Goal: Task Accomplishment & Management: Manage account settings

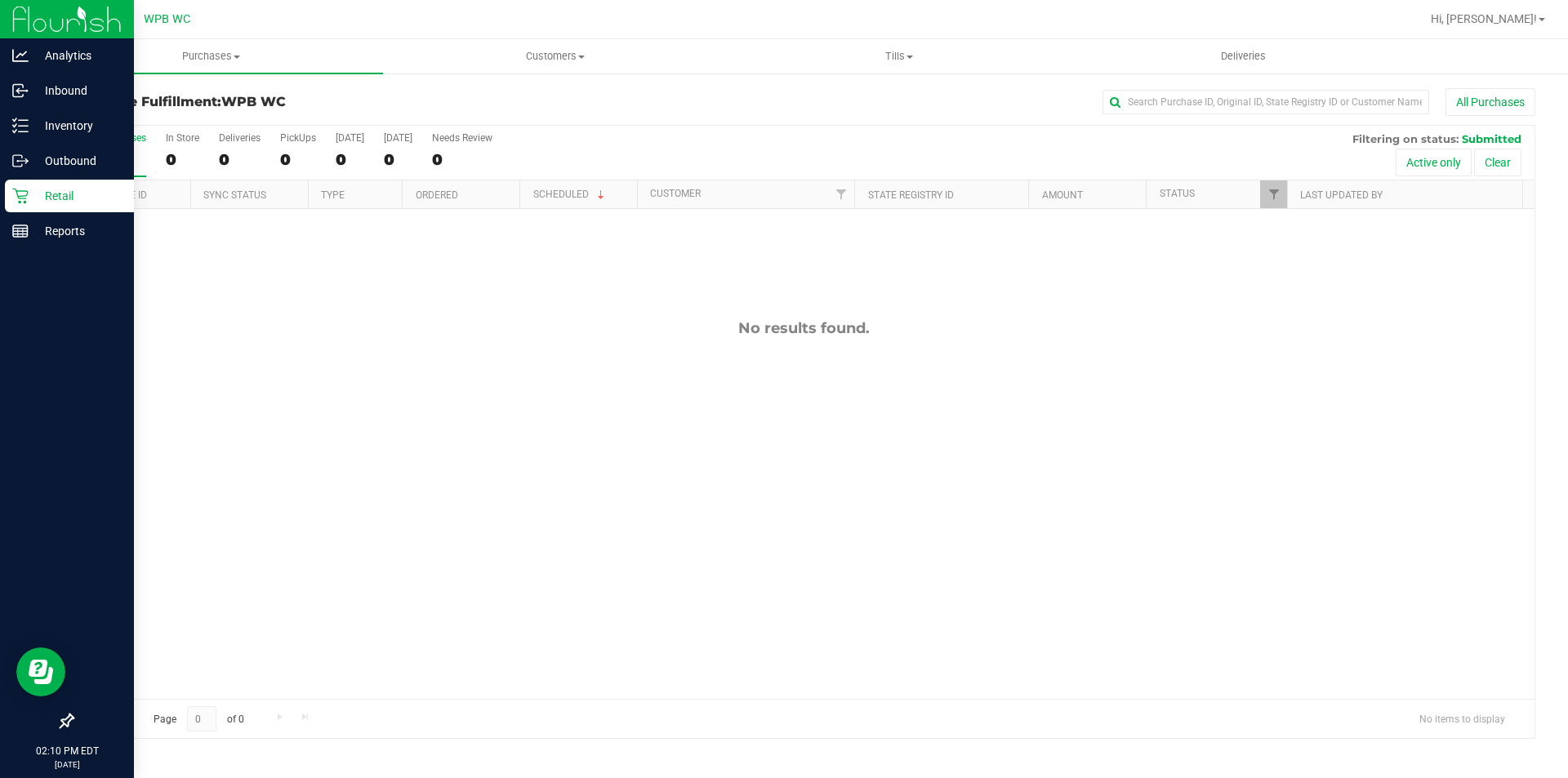
click at [38, 194] on p "Retail" at bounding box center [77, 196] width 98 height 20
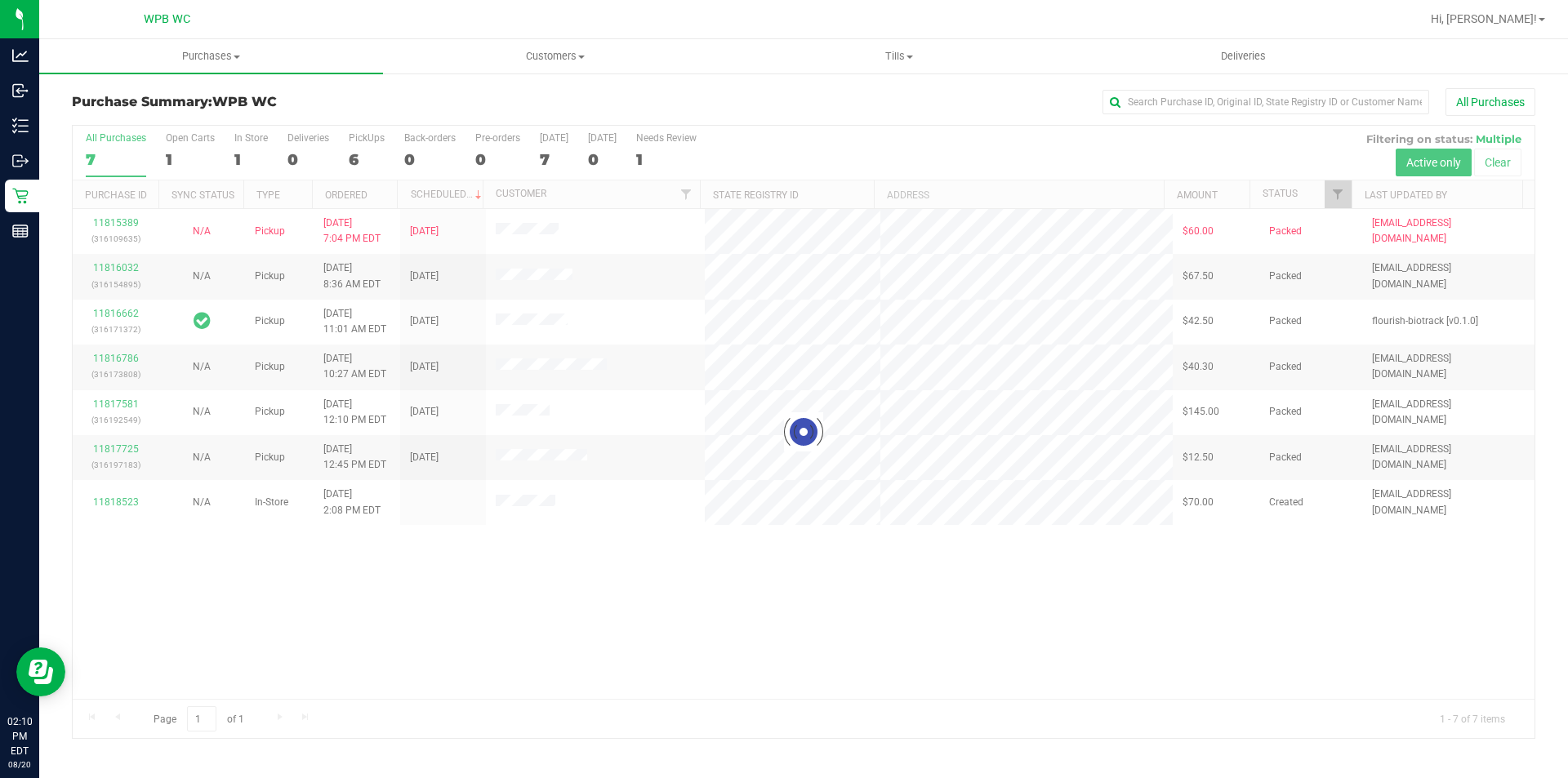
click at [1114, 590] on div at bounding box center [803, 432] width 1461 height 613
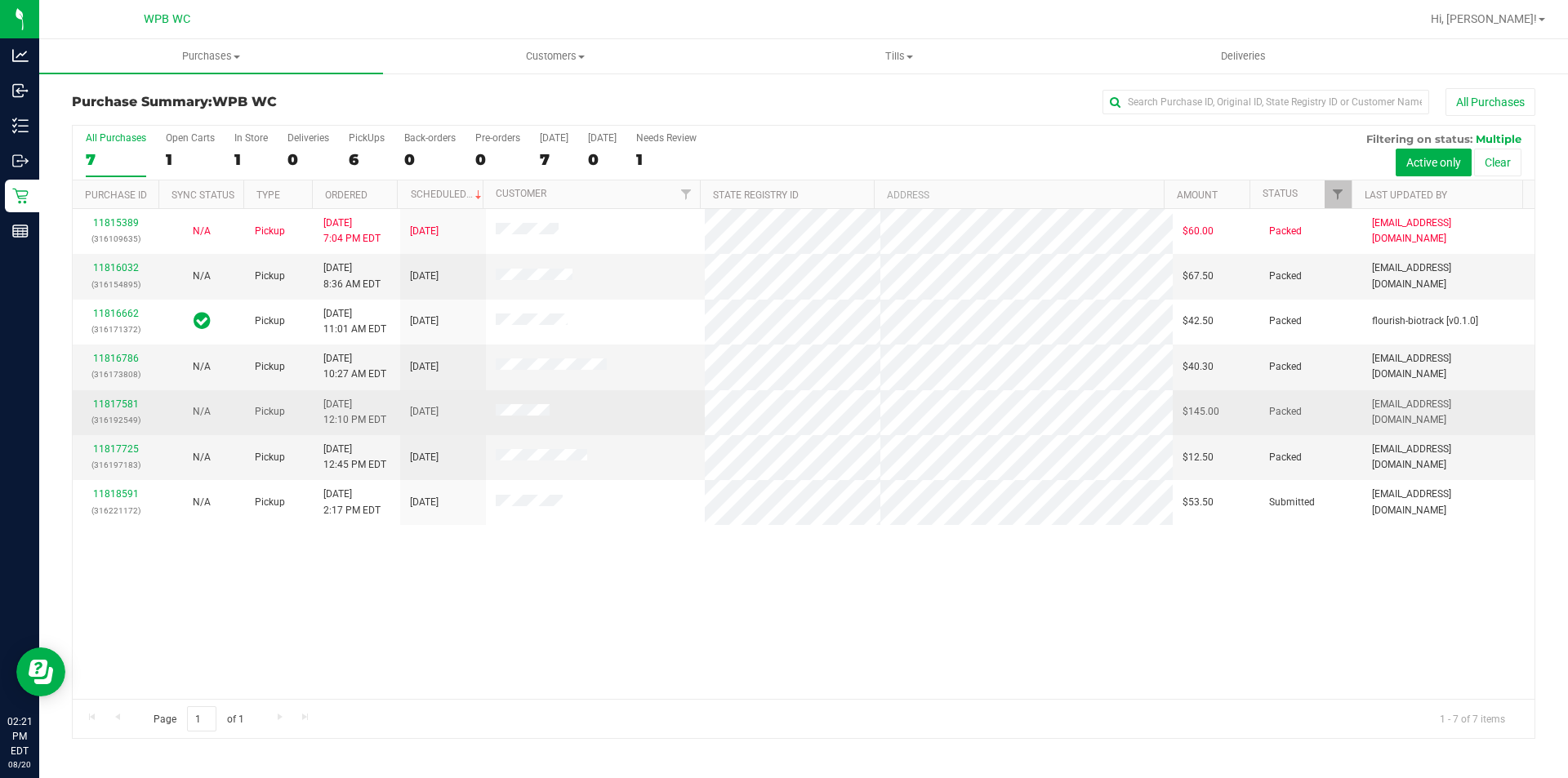
drag, startPoint x: 388, startPoint y: 568, endPoint x: 309, endPoint y: 392, distance: 192.9
click at [388, 569] on div "11815389 (316109635) N/A Pickup [DATE] 7:04 PM EDT 8/20/2025 $60.00 Packed [EMA…" at bounding box center [803, 453] width 1461 height 490
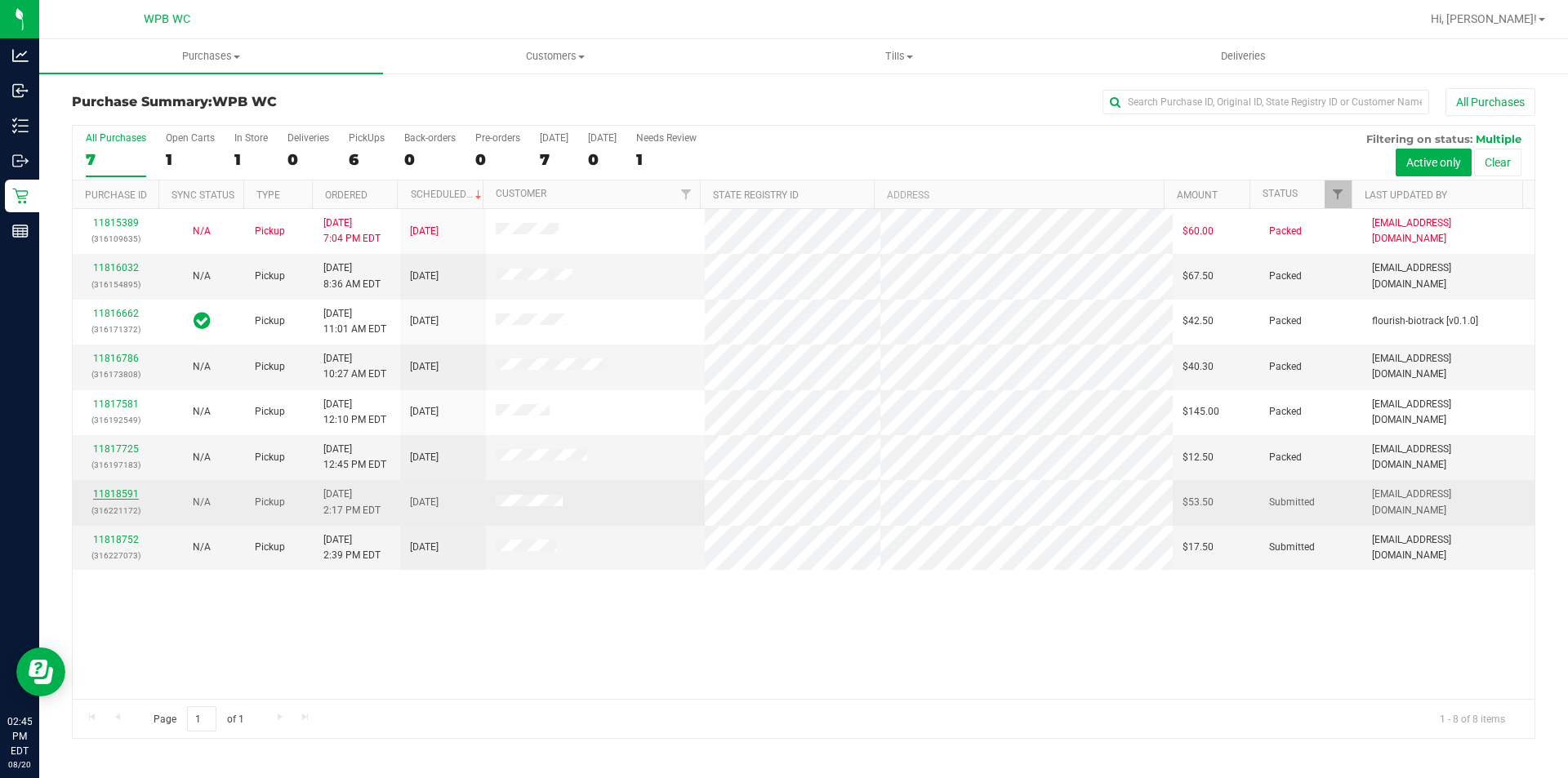
click at [129, 499] on link "11818591" at bounding box center [116, 494] width 46 height 12
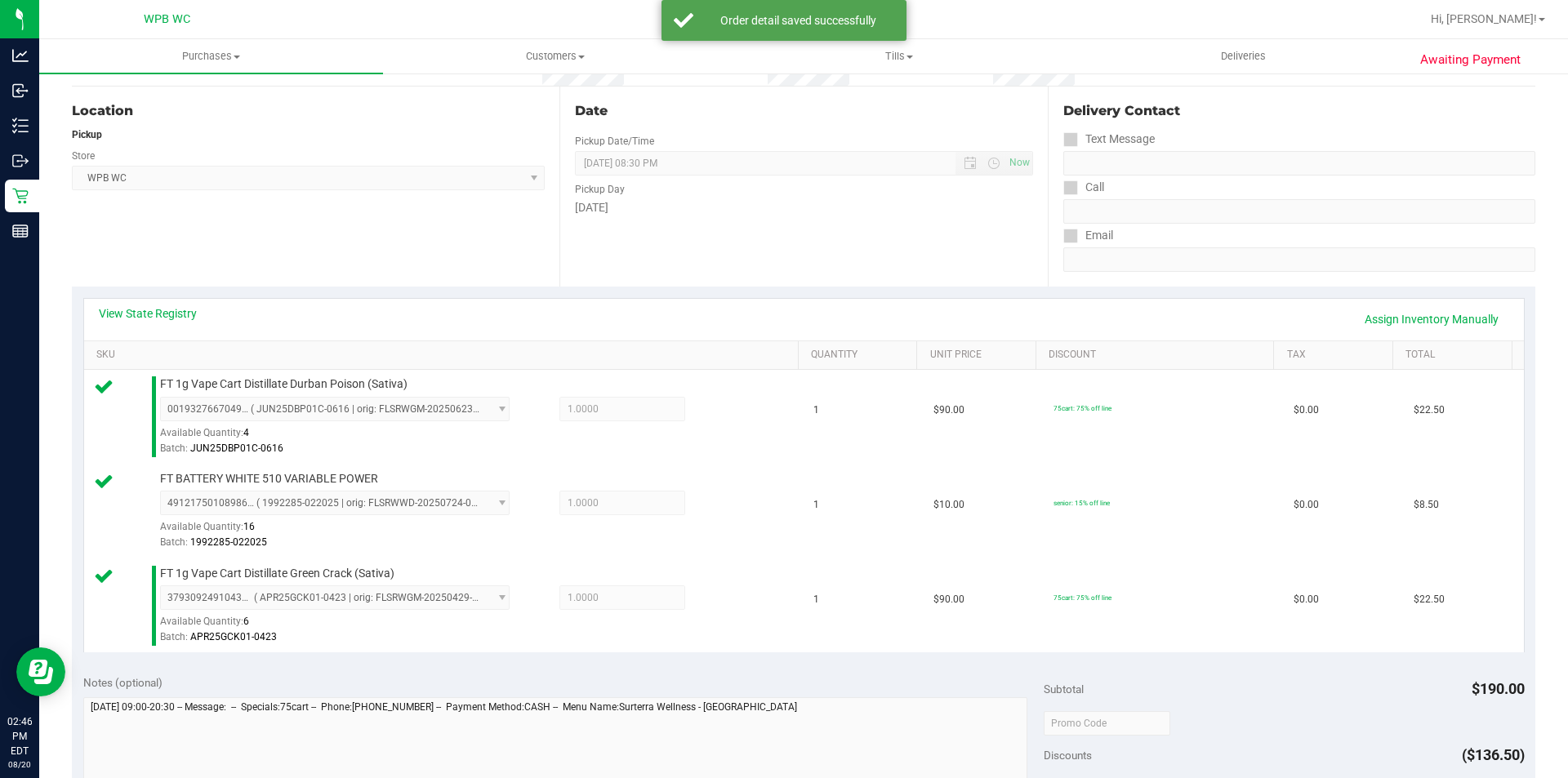
scroll to position [490, 0]
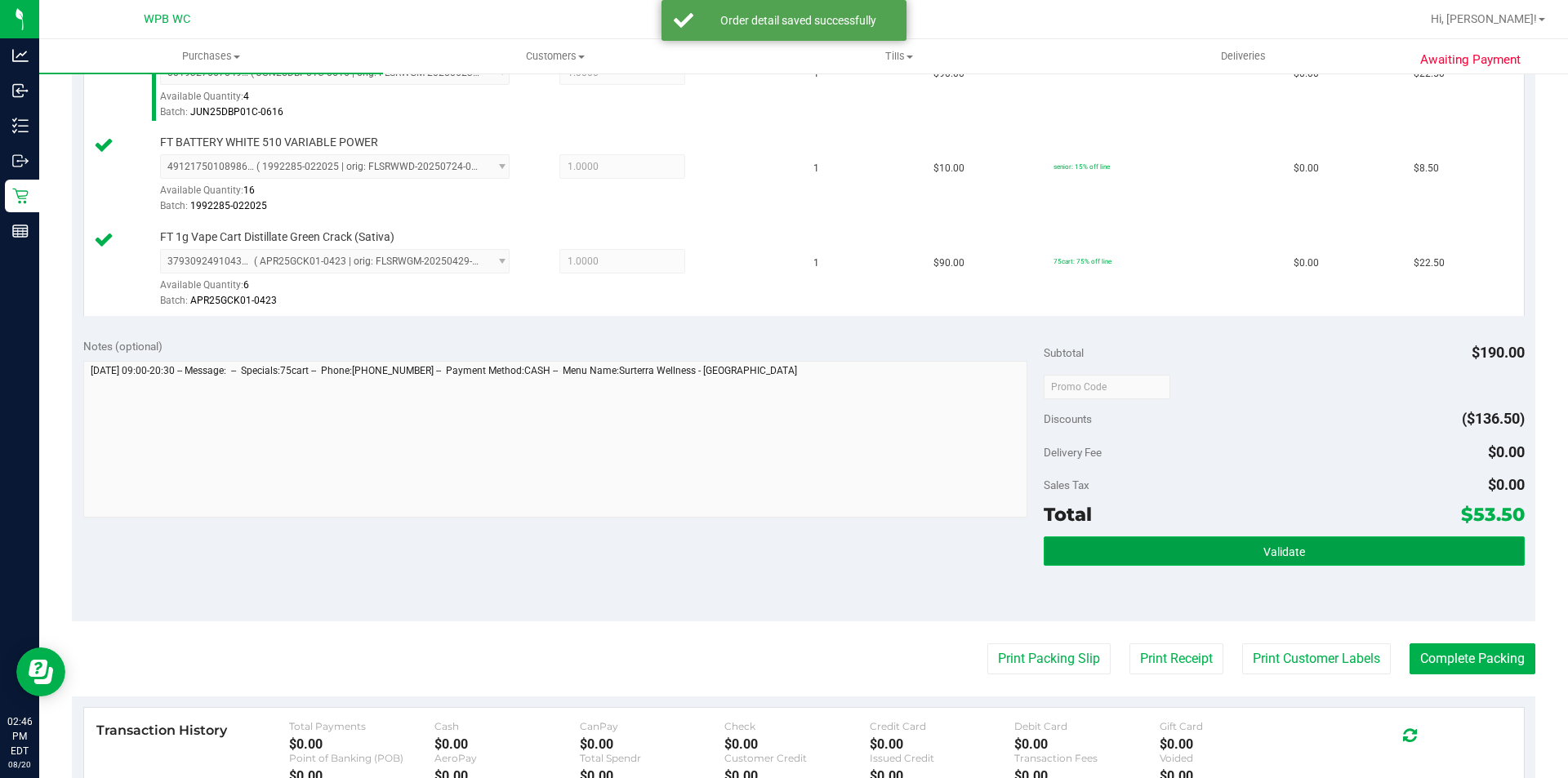
click at [1266, 552] on span "Validate" at bounding box center [1284, 551] width 42 height 13
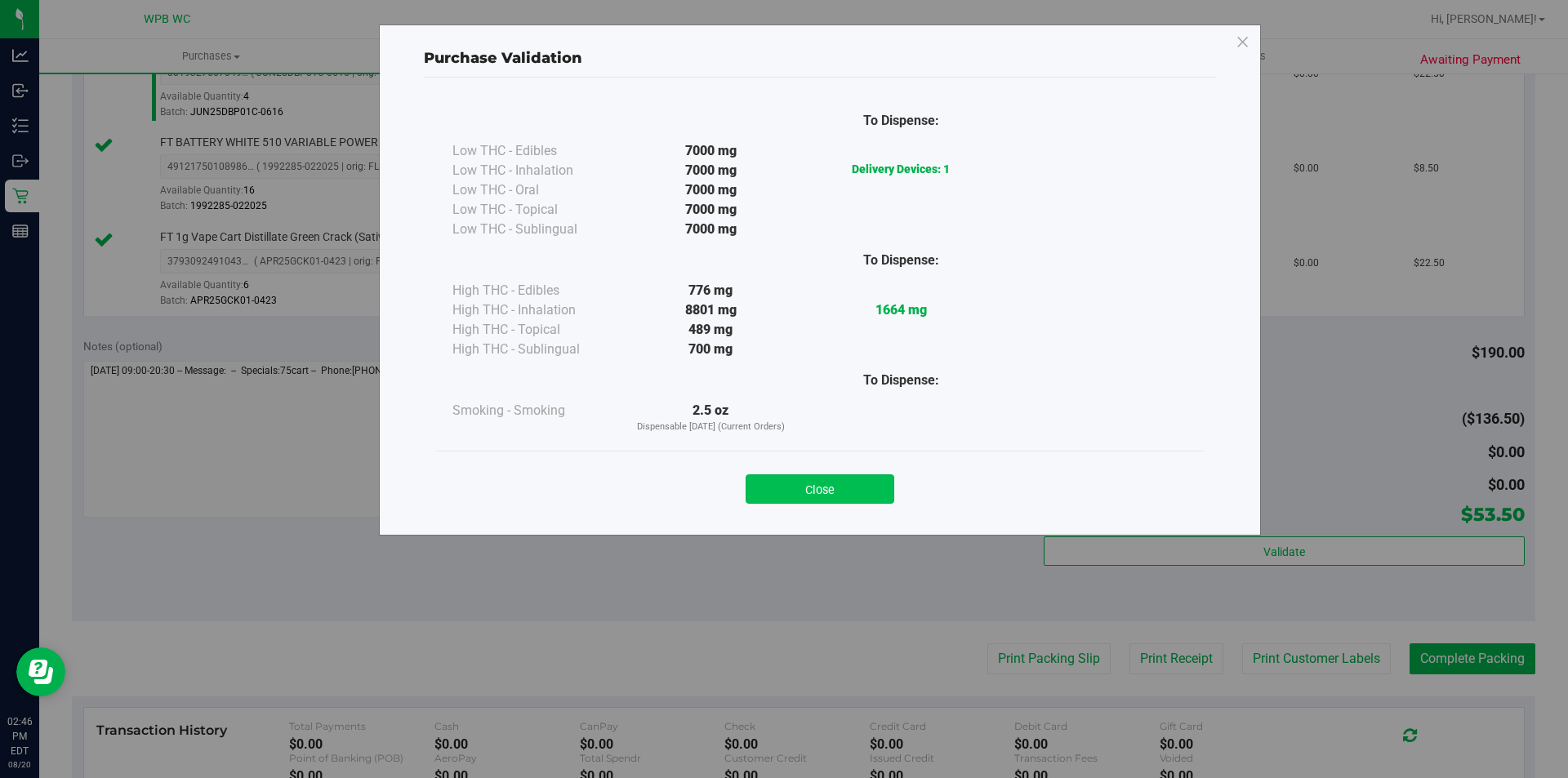
click at [841, 484] on button "Close" at bounding box center [820, 489] width 148 height 30
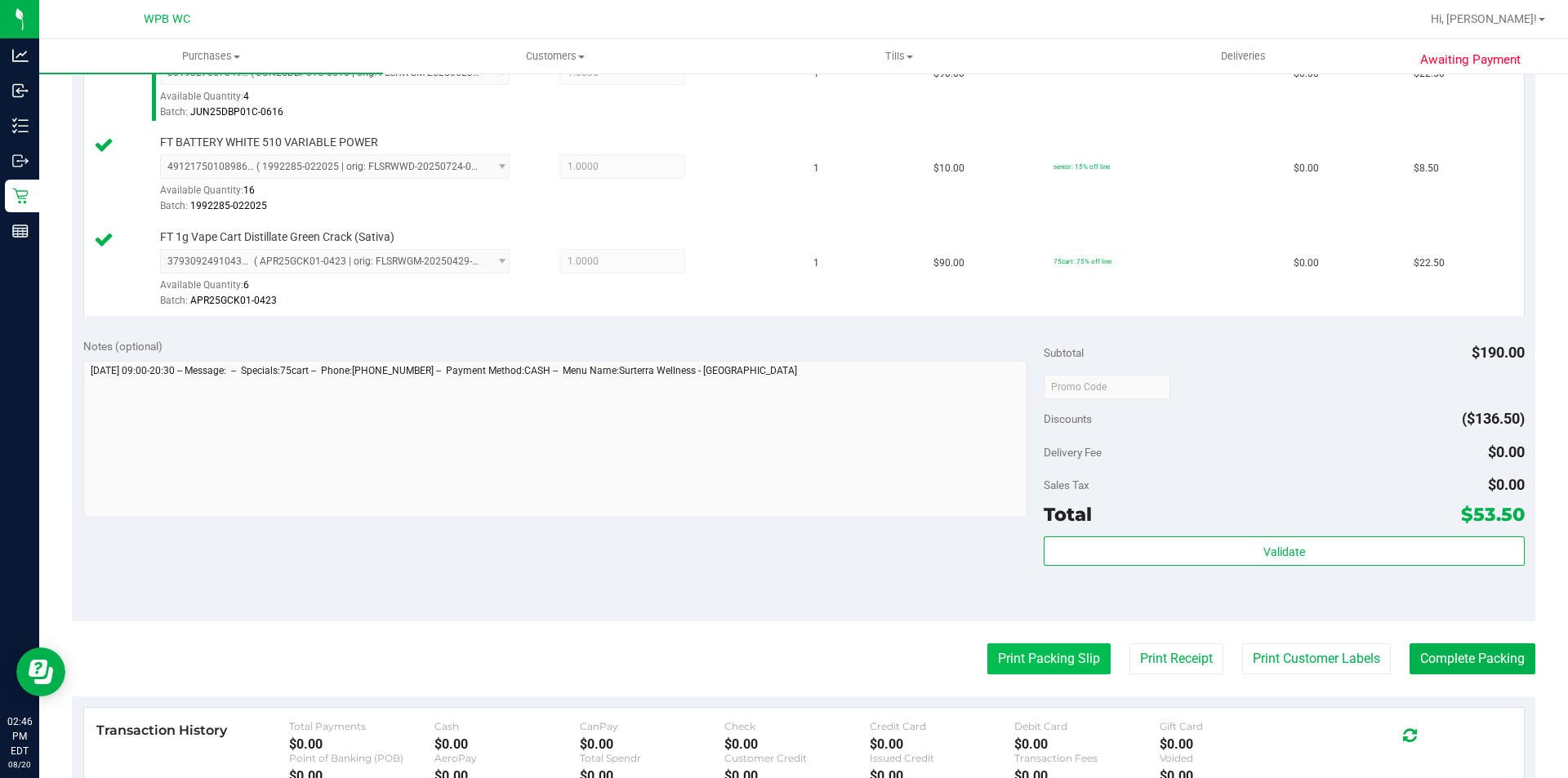
click at [1033, 655] on button "Print Packing Slip" at bounding box center [1048, 658] width 124 height 31
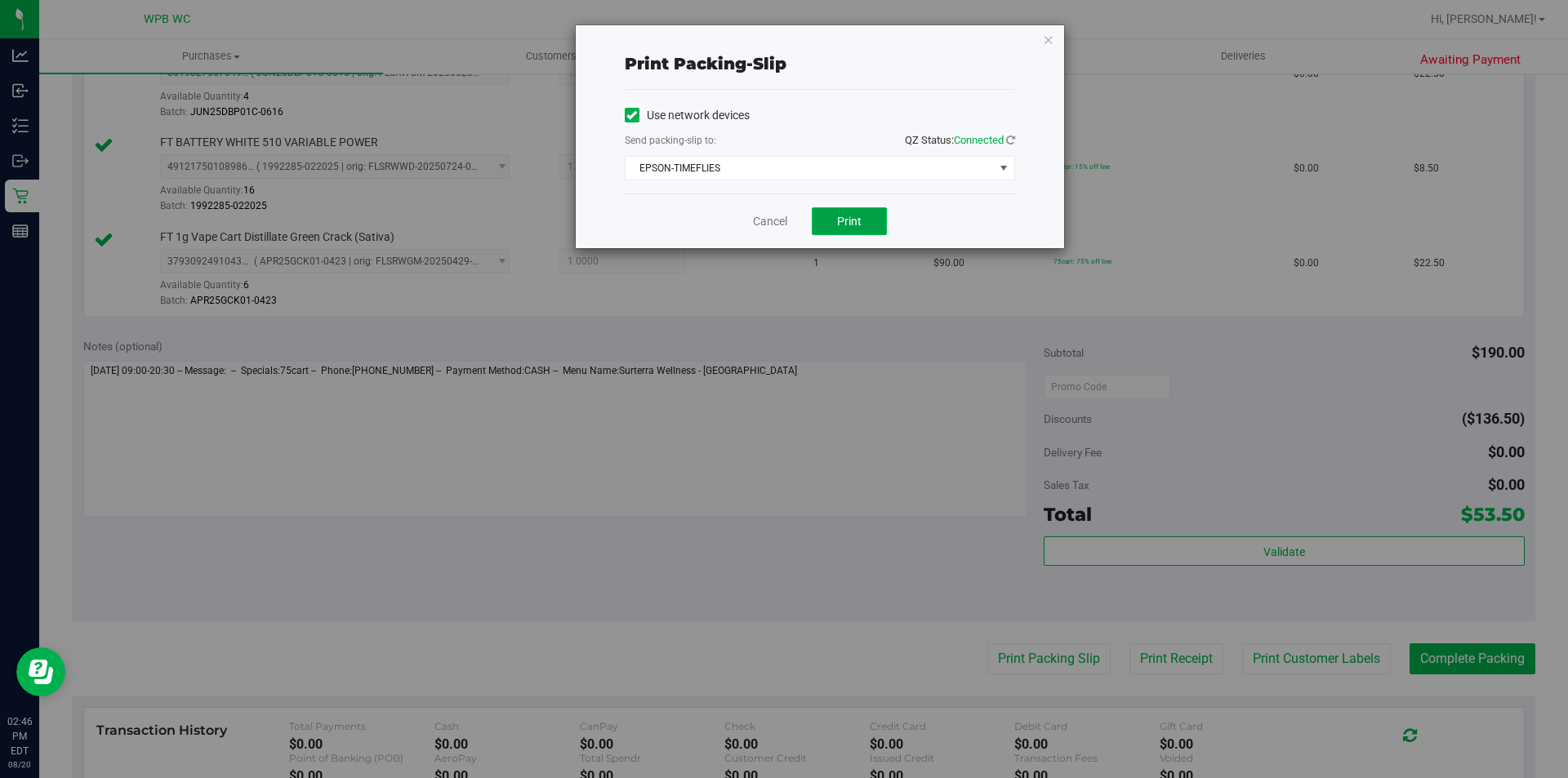
click at [867, 224] on button "Print" at bounding box center [849, 222] width 75 height 28
click at [764, 226] on link "Cancel" at bounding box center [770, 221] width 35 height 17
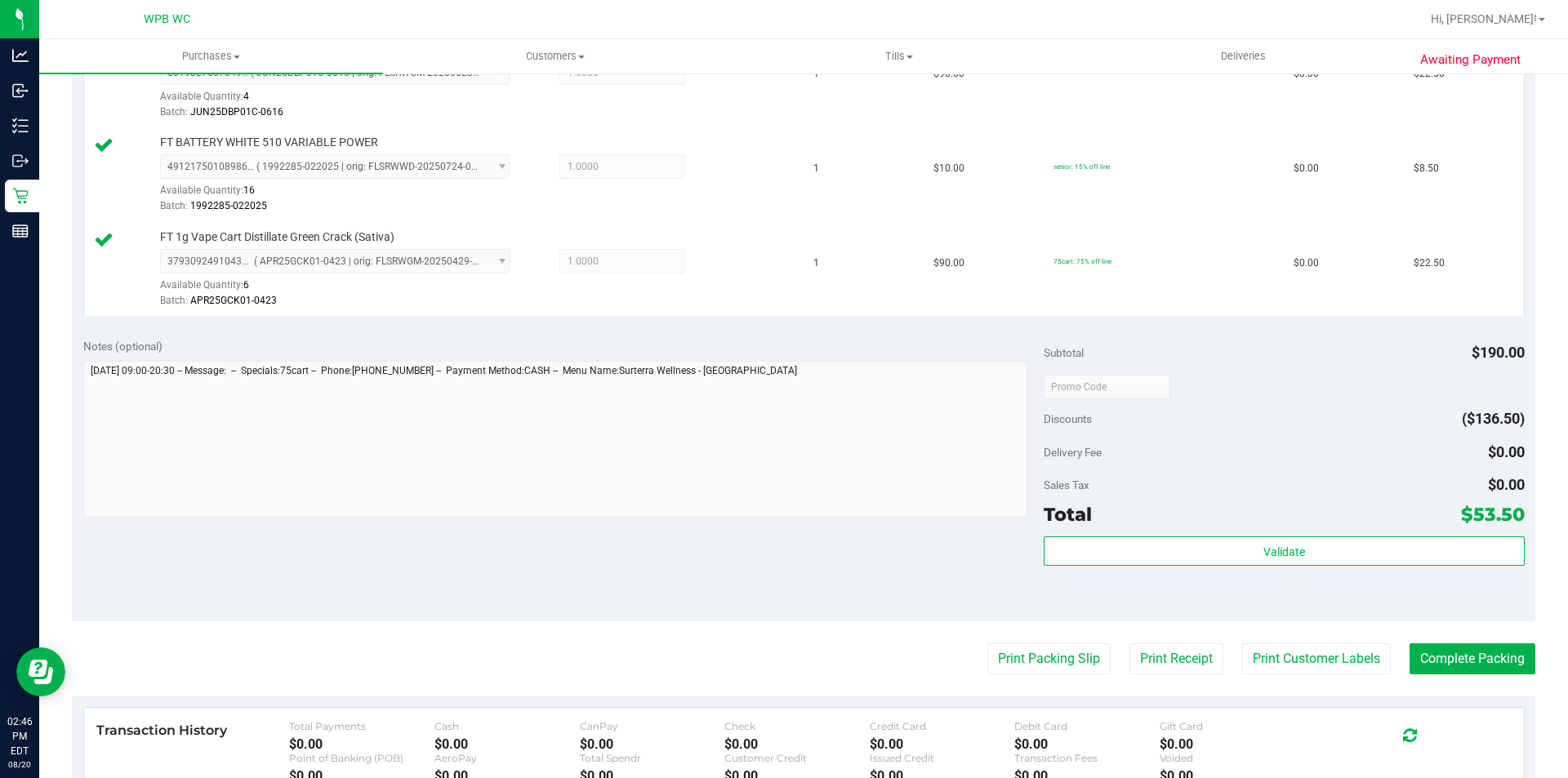
click at [1049, 677] on purchase-details "Back Edit Purchase Cancel Purchase View Profile # 11818591 BioTrack ID: - Submi…" at bounding box center [804, 300] width 1463 height 1404
click at [1050, 667] on button "Print Packing Slip" at bounding box center [1048, 658] width 124 height 31
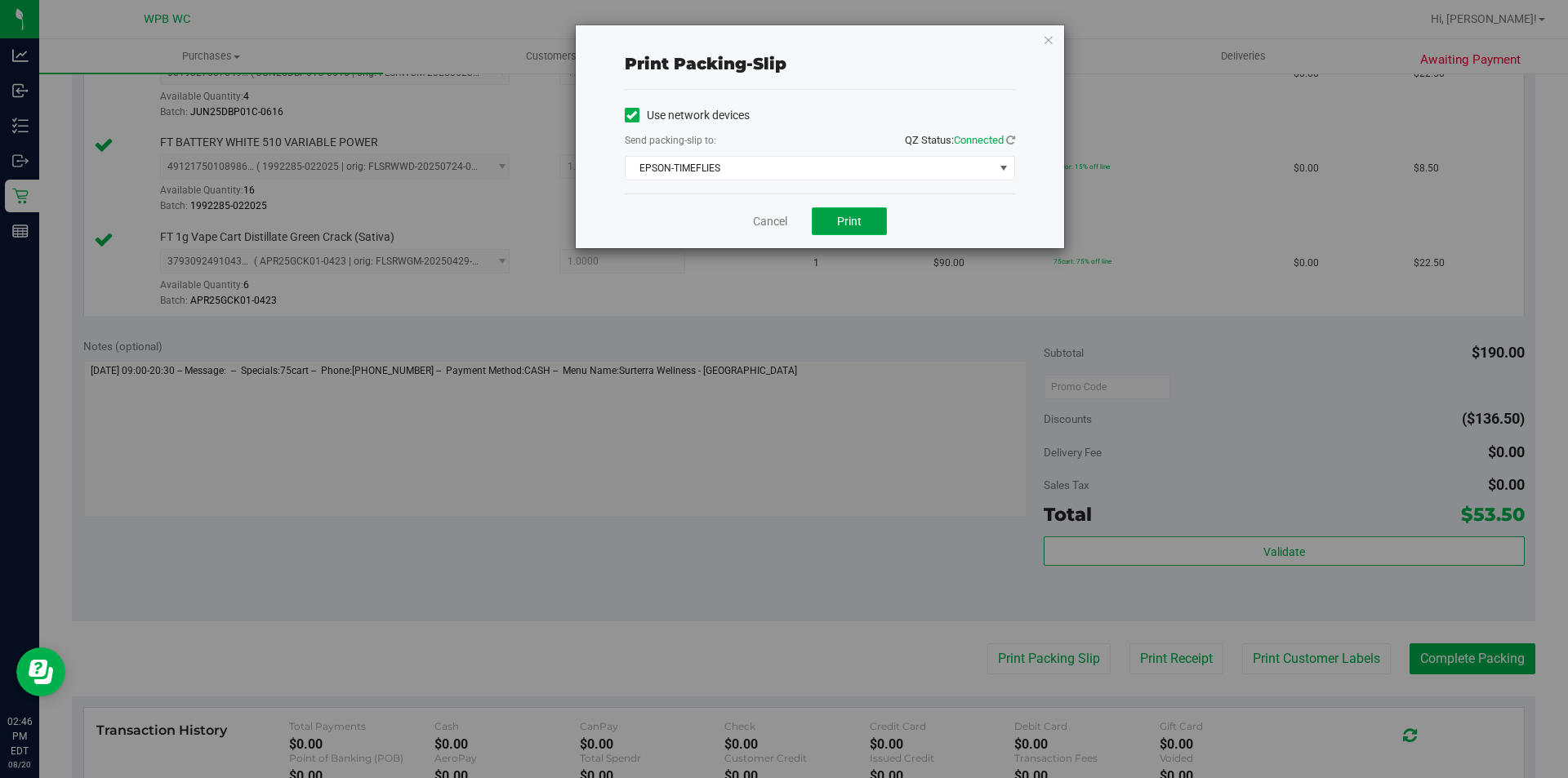
click at [822, 220] on button "Print" at bounding box center [849, 222] width 75 height 28
click at [762, 217] on link "Cancel" at bounding box center [770, 221] width 35 height 17
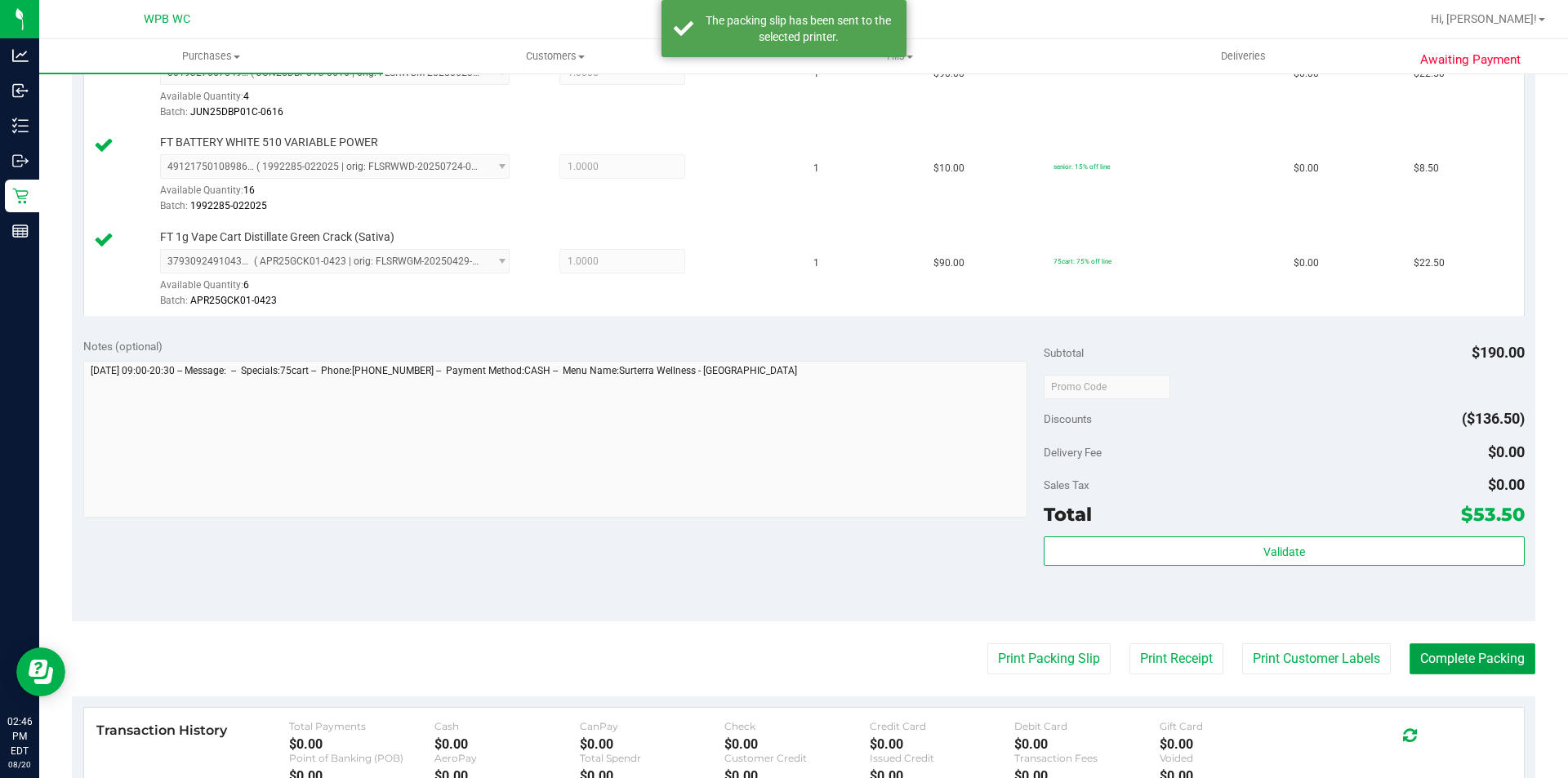
click at [1502, 659] on button "Complete Packing" at bounding box center [1472, 658] width 126 height 31
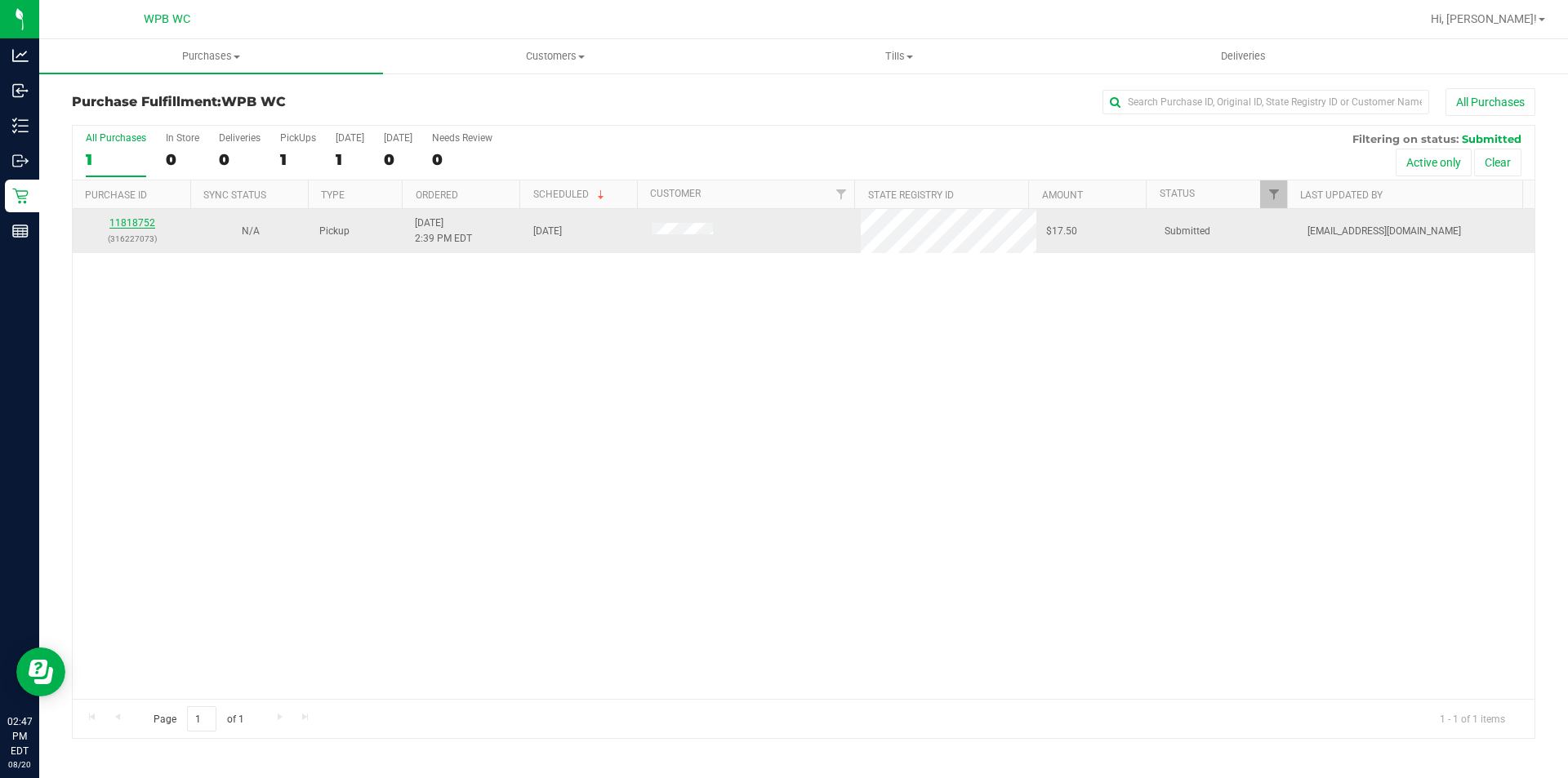
click at [147, 225] on link "11818752" at bounding box center [133, 223] width 46 height 12
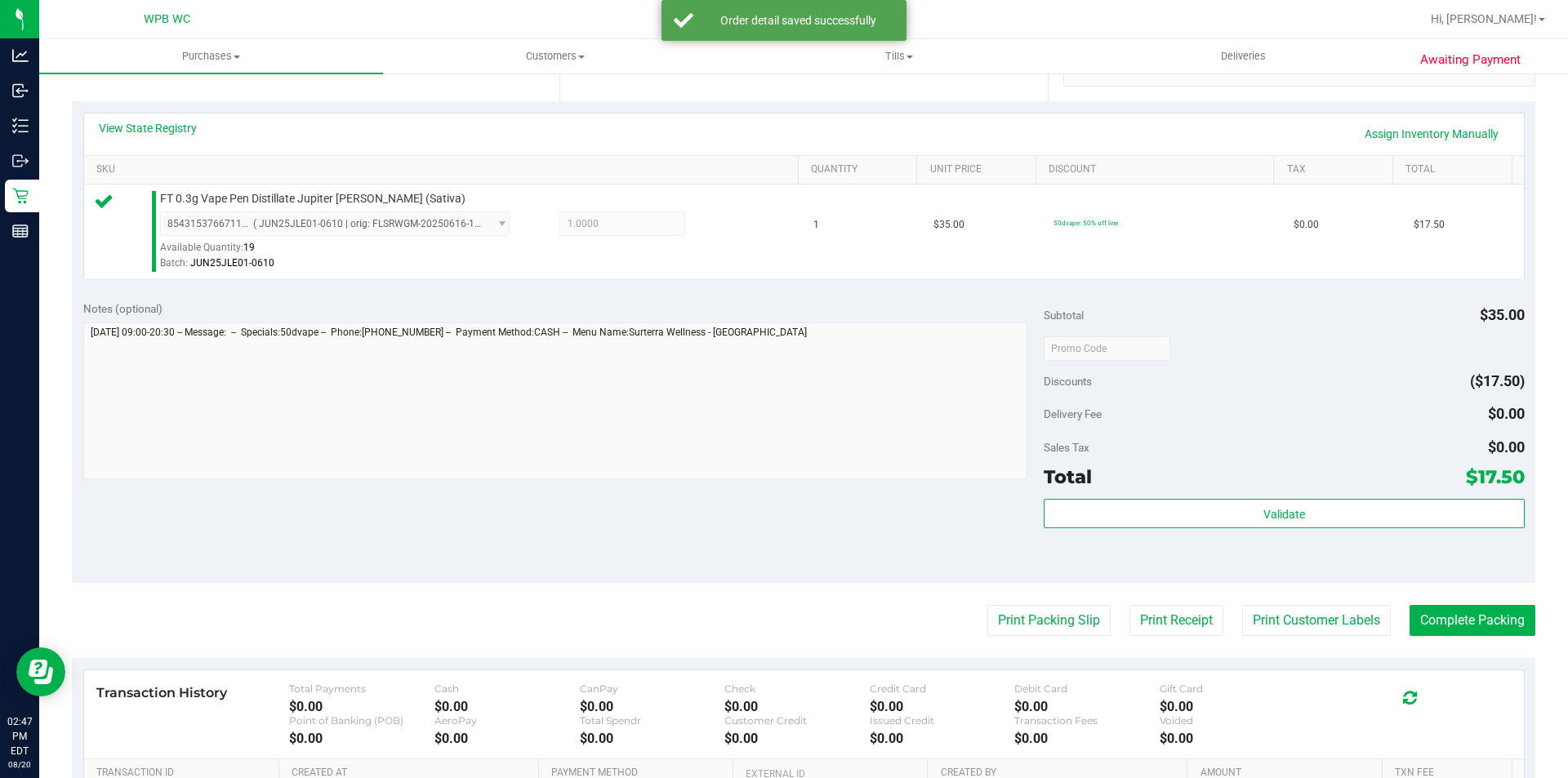
scroll to position [557, 0]
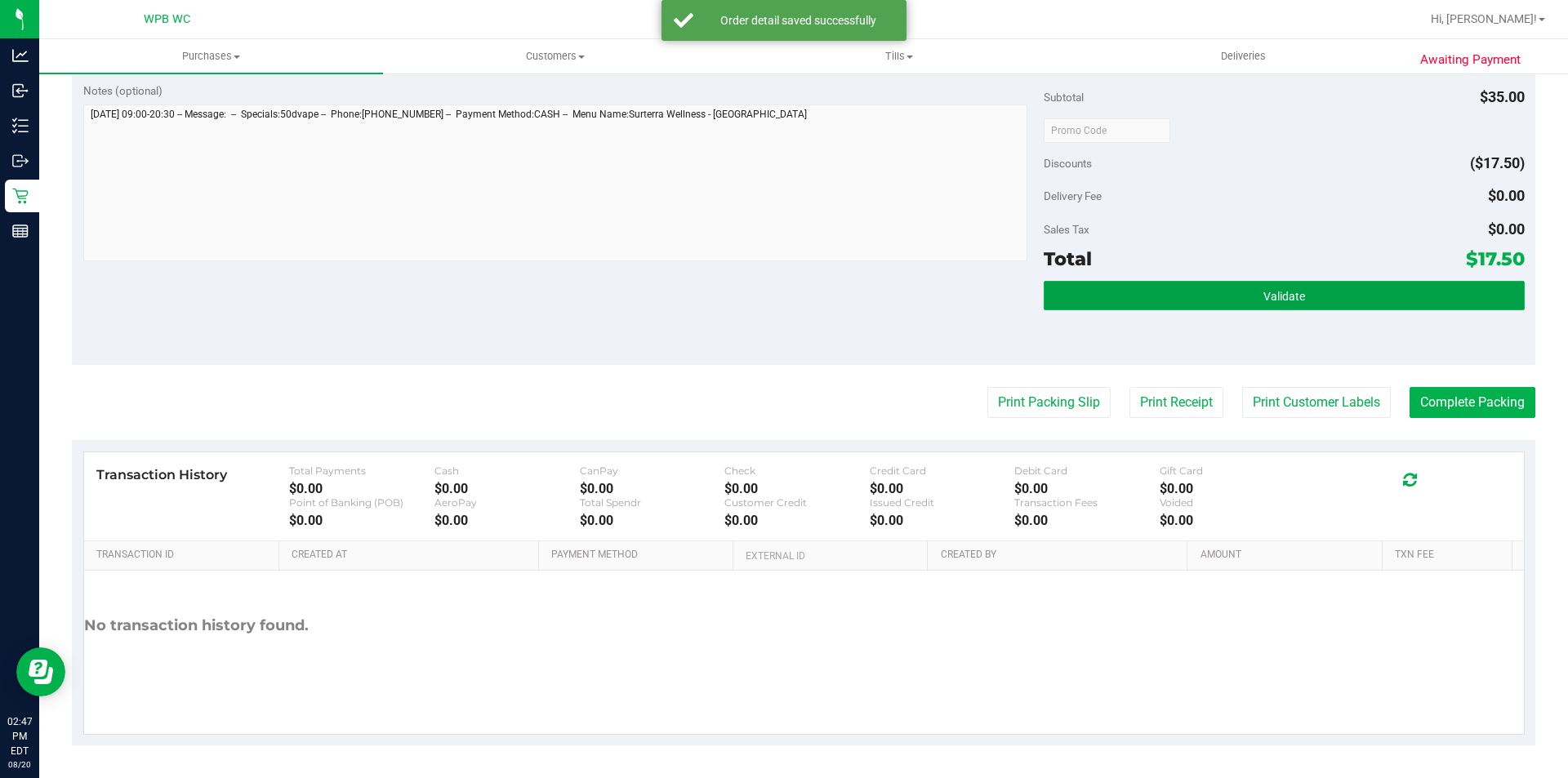
click at [1197, 305] on button "Validate" at bounding box center [1283, 296] width 480 height 30
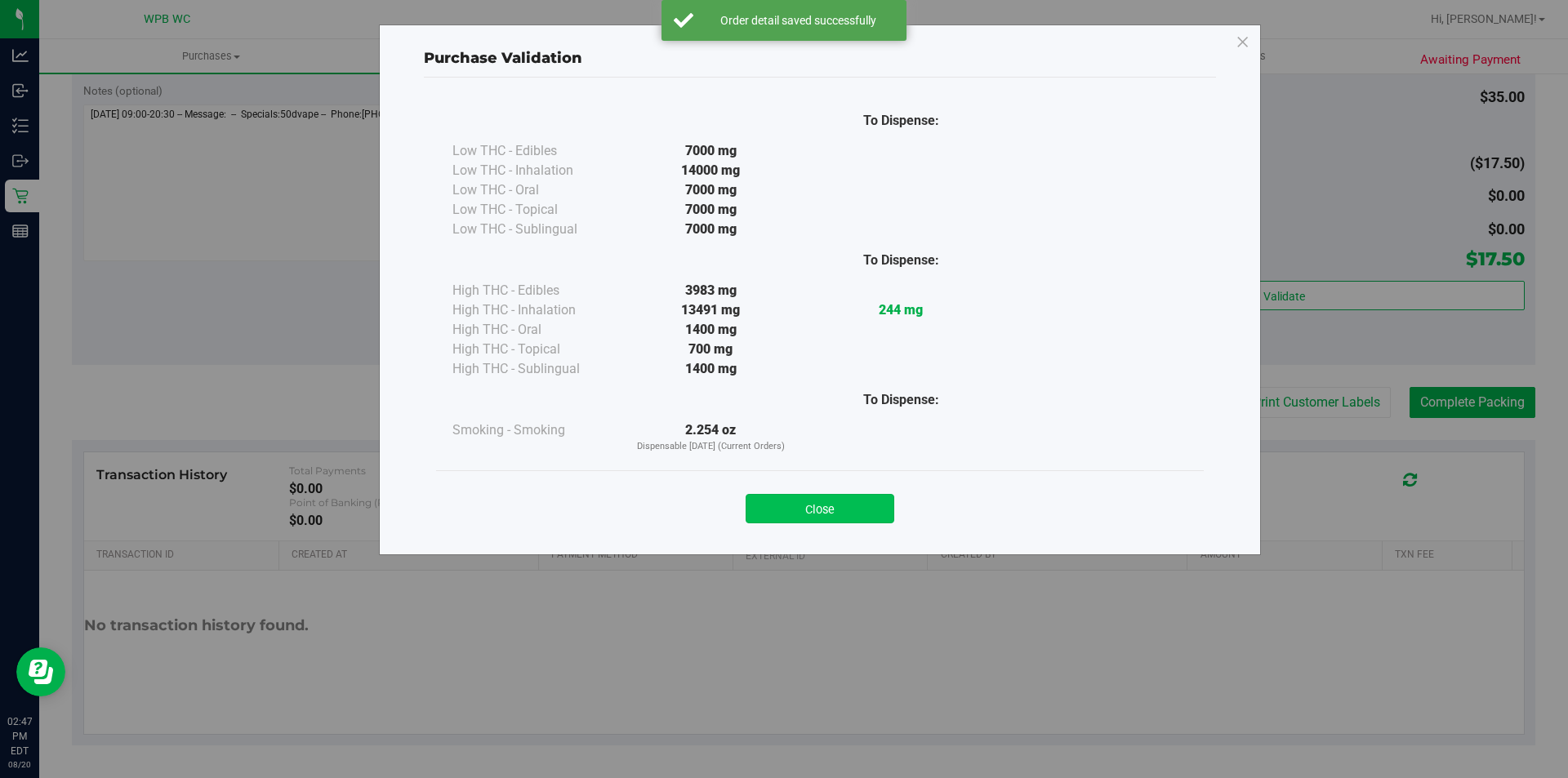
click at [839, 506] on button "Close" at bounding box center [820, 509] width 148 height 30
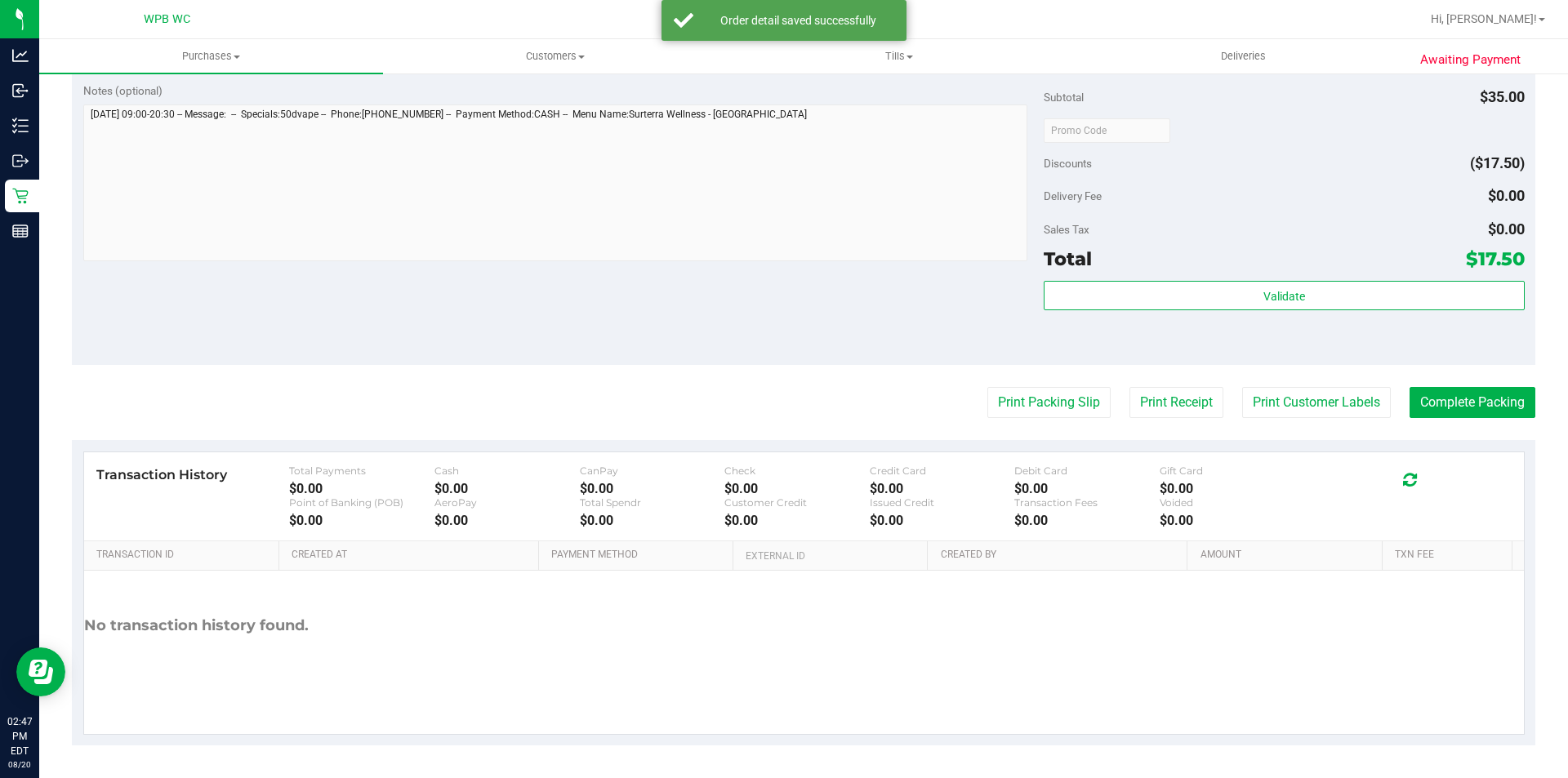
click at [1000, 427] on purchase-details "Back Edit Purchase Cancel Purchase View Profile # 11818752 BioTrack ID: - Submi…" at bounding box center [804, 139] width 1463 height 1215
click at [1008, 408] on button "Print Packing Slip" at bounding box center [1048, 402] width 124 height 31
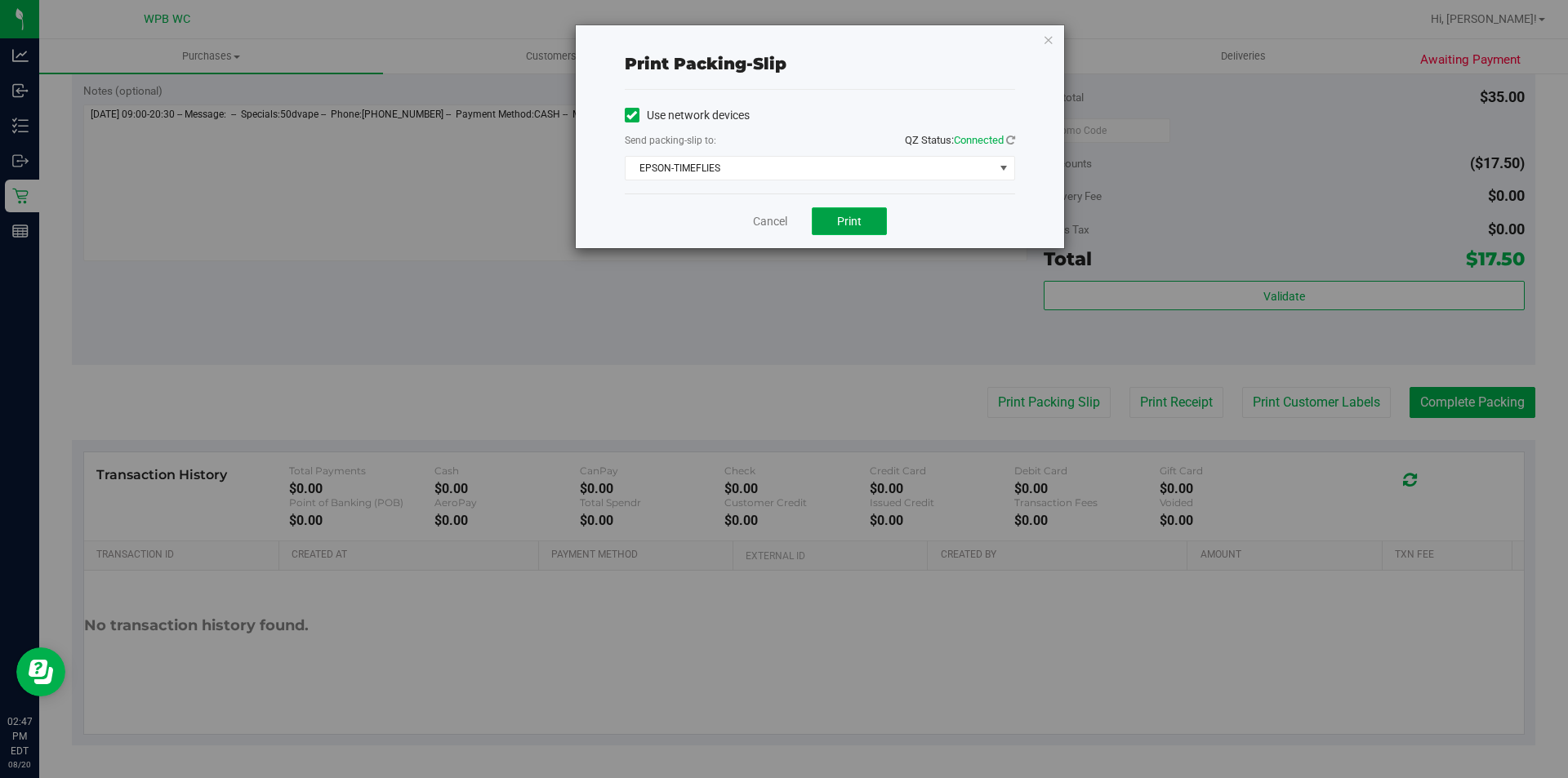
click at [856, 229] on button "Print" at bounding box center [849, 222] width 75 height 28
click at [775, 222] on link "Cancel" at bounding box center [770, 221] width 35 height 17
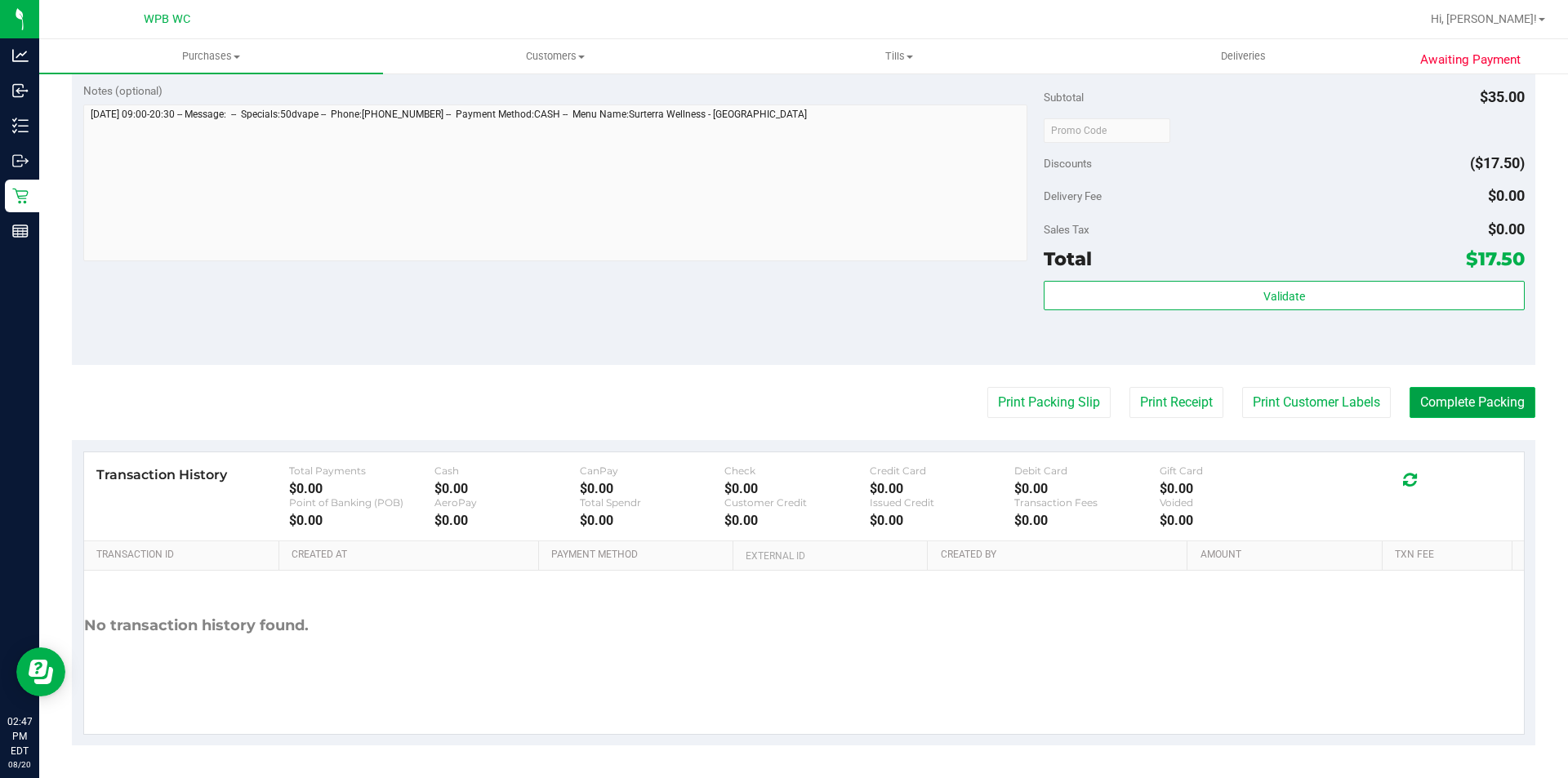
click at [1428, 403] on button "Complete Packing" at bounding box center [1472, 402] width 126 height 31
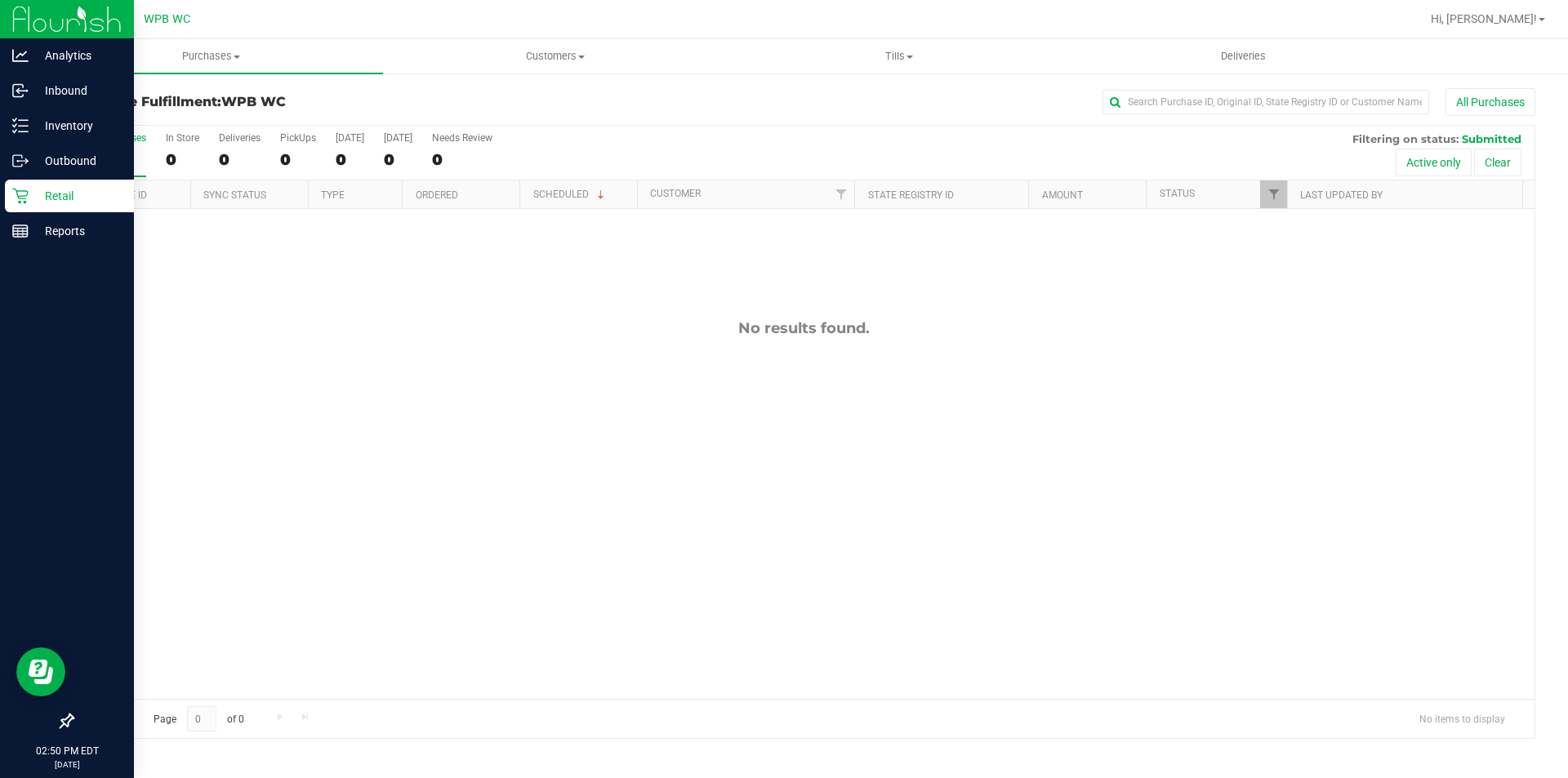
click at [41, 193] on p "Retail" at bounding box center [77, 196] width 98 height 20
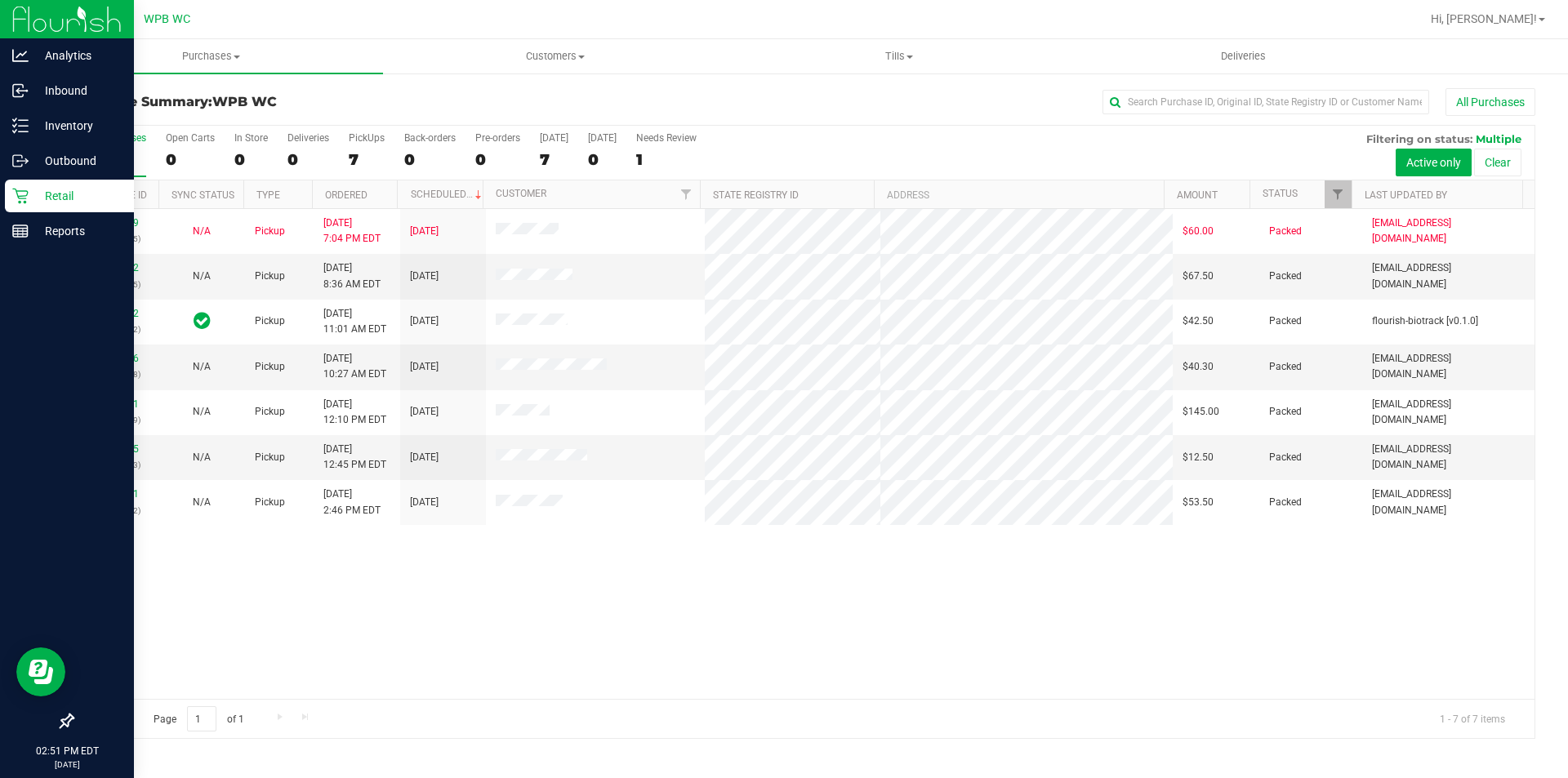
click at [76, 193] on p "Retail" at bounding box center [77, 196] width 98 height 20
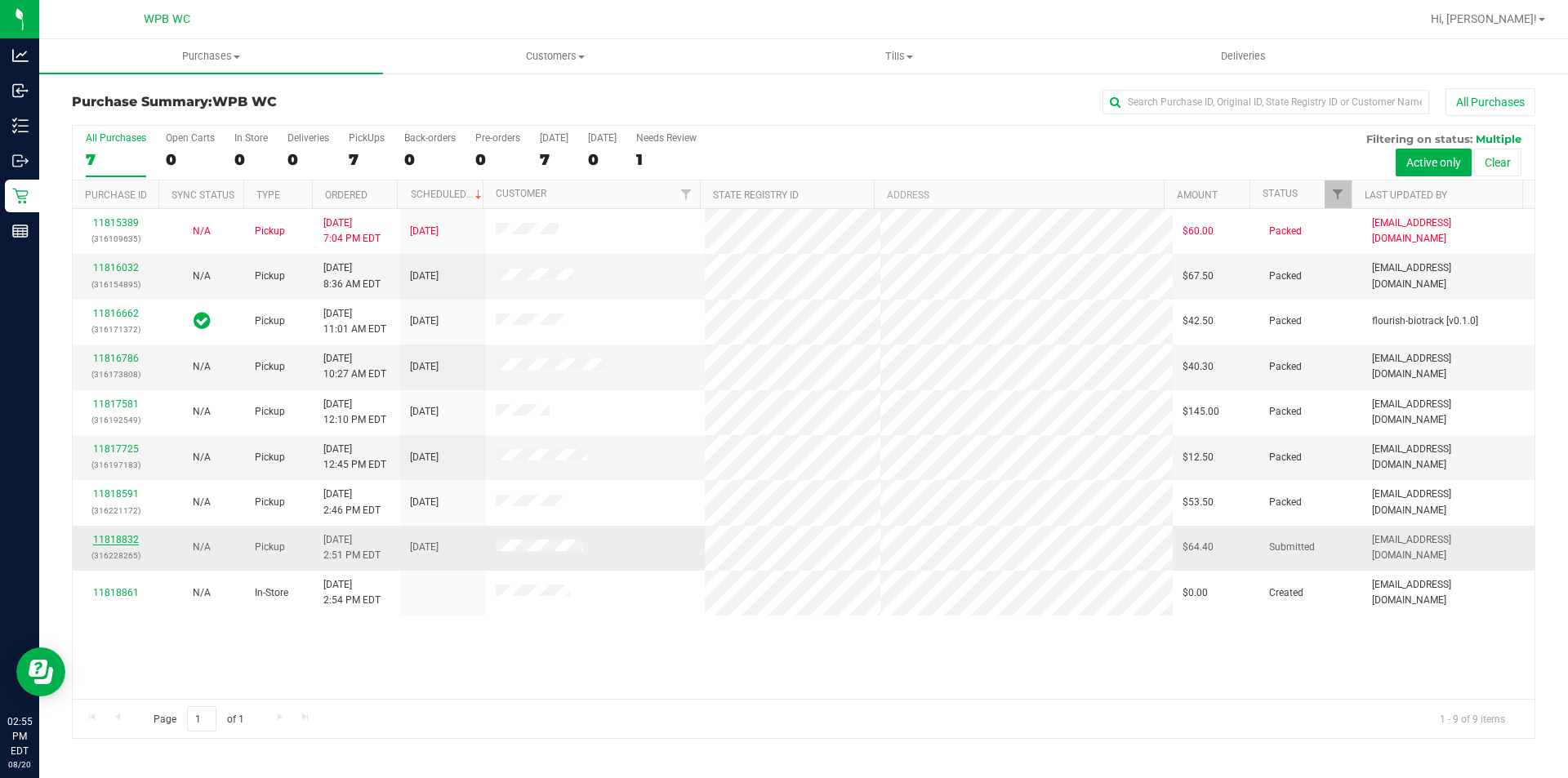
click at [119, 541] on link "11818832" at bounding box center [116, 539] width 46 height 12
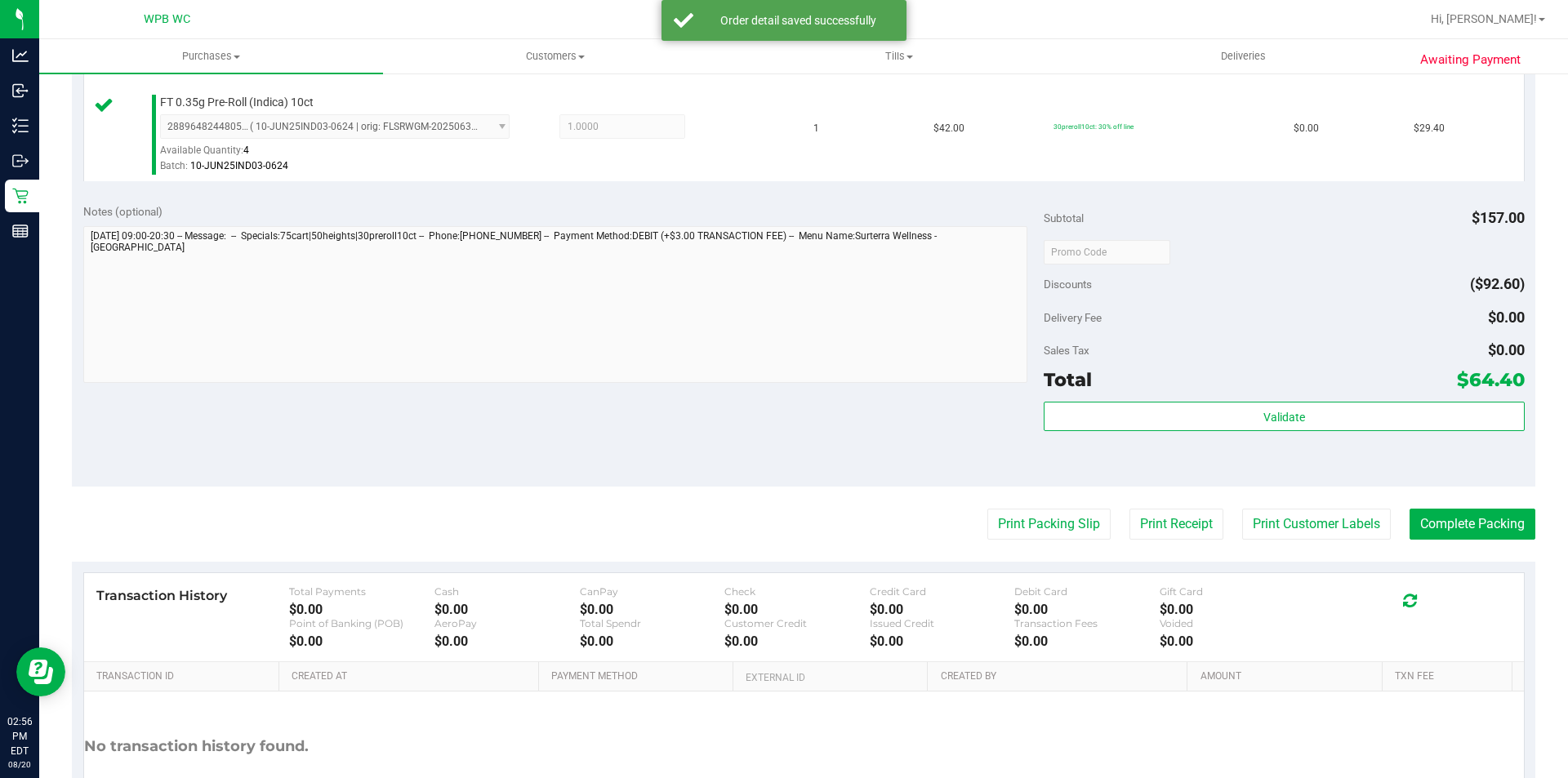
scroll to position [653, 0]
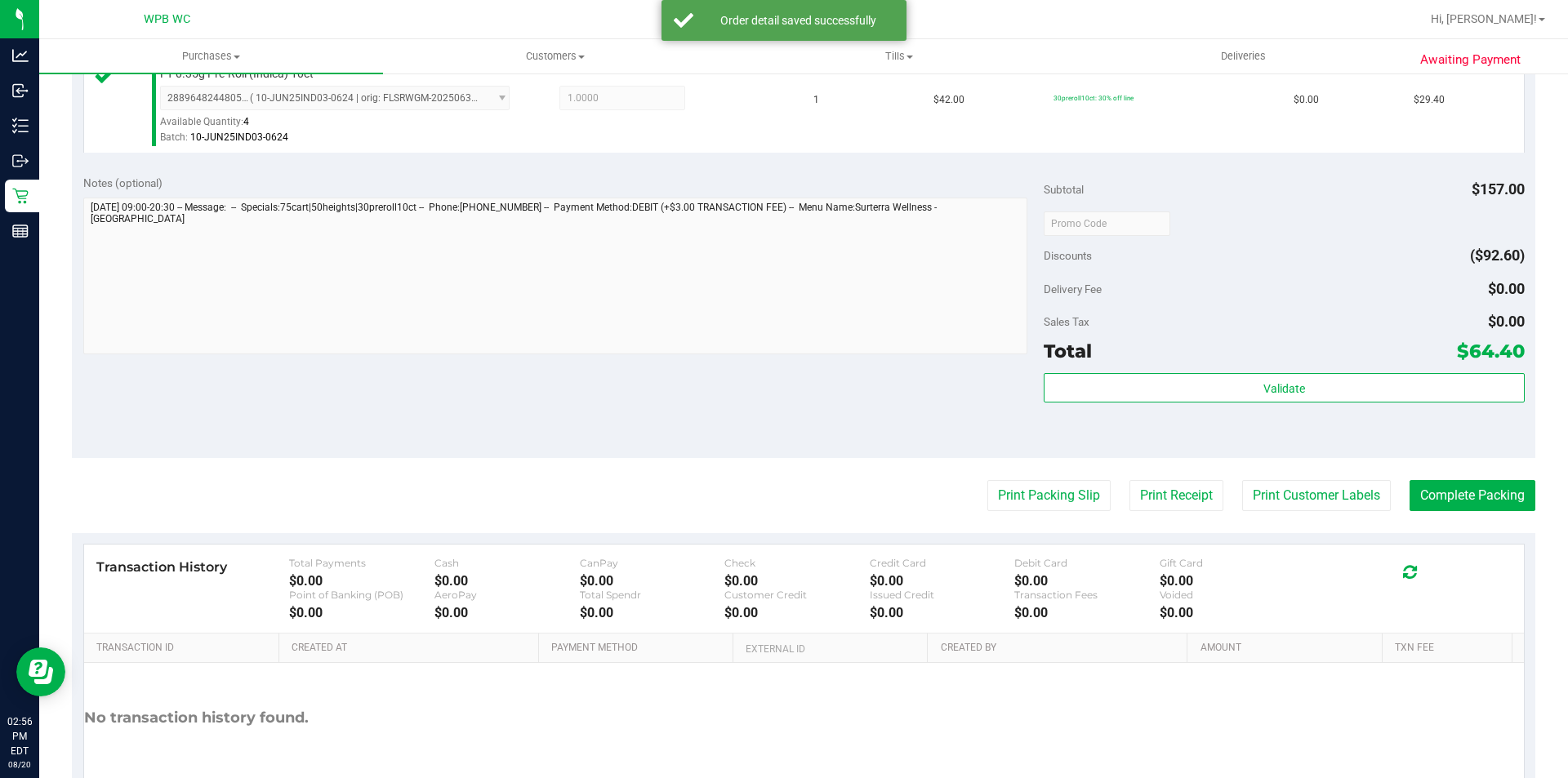
click at [1152, 369] on div "Subtotal $157.00 Discounts ($92.60) Delivery Fee $0.00 Sales Tax $0.00 Total $6…" at bounding box center [1283, 311] width 480 height 272
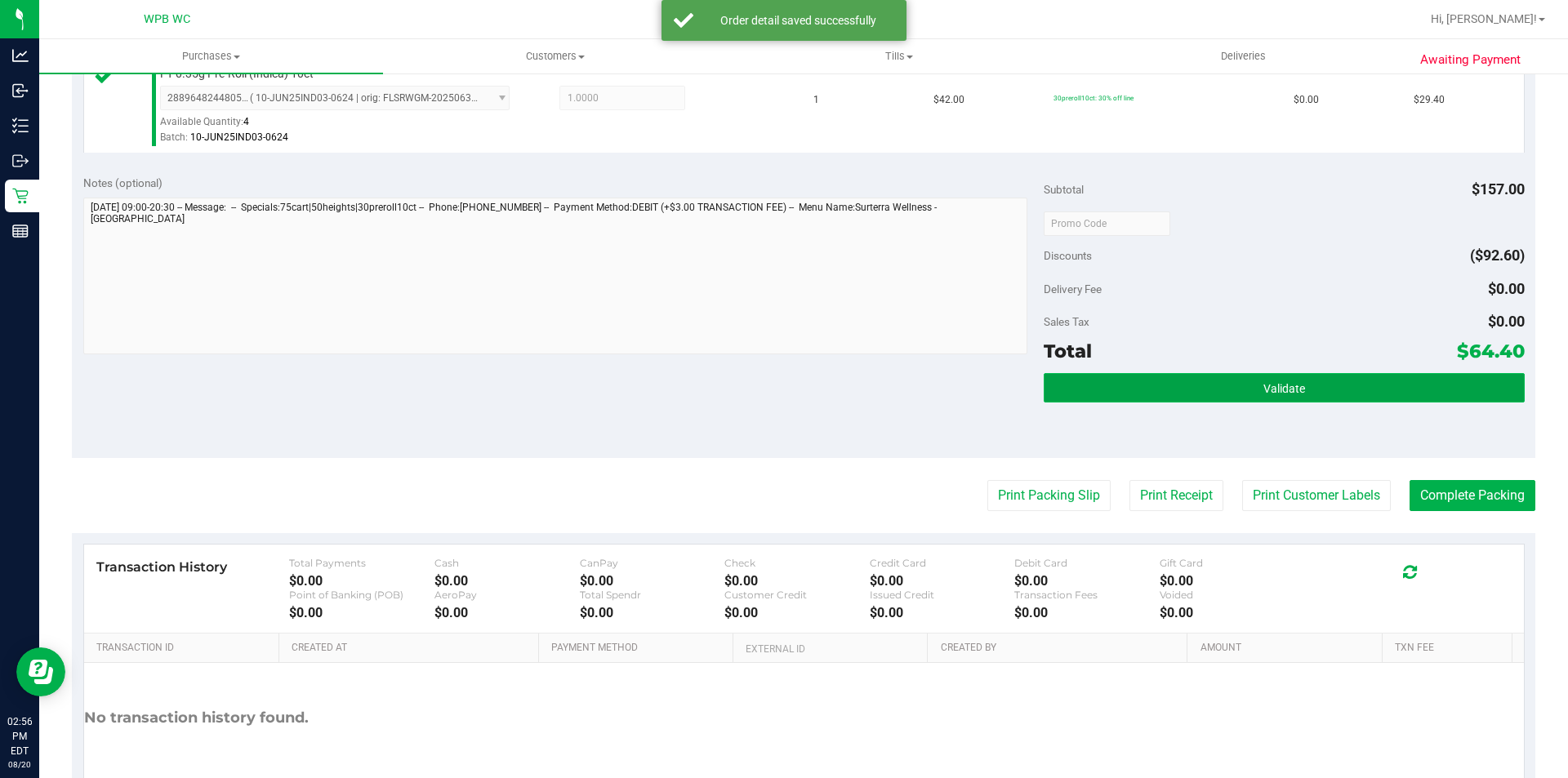
click at [1152, 386] on button "Validate" at bounding box center [1283, 388] width 480 height 30
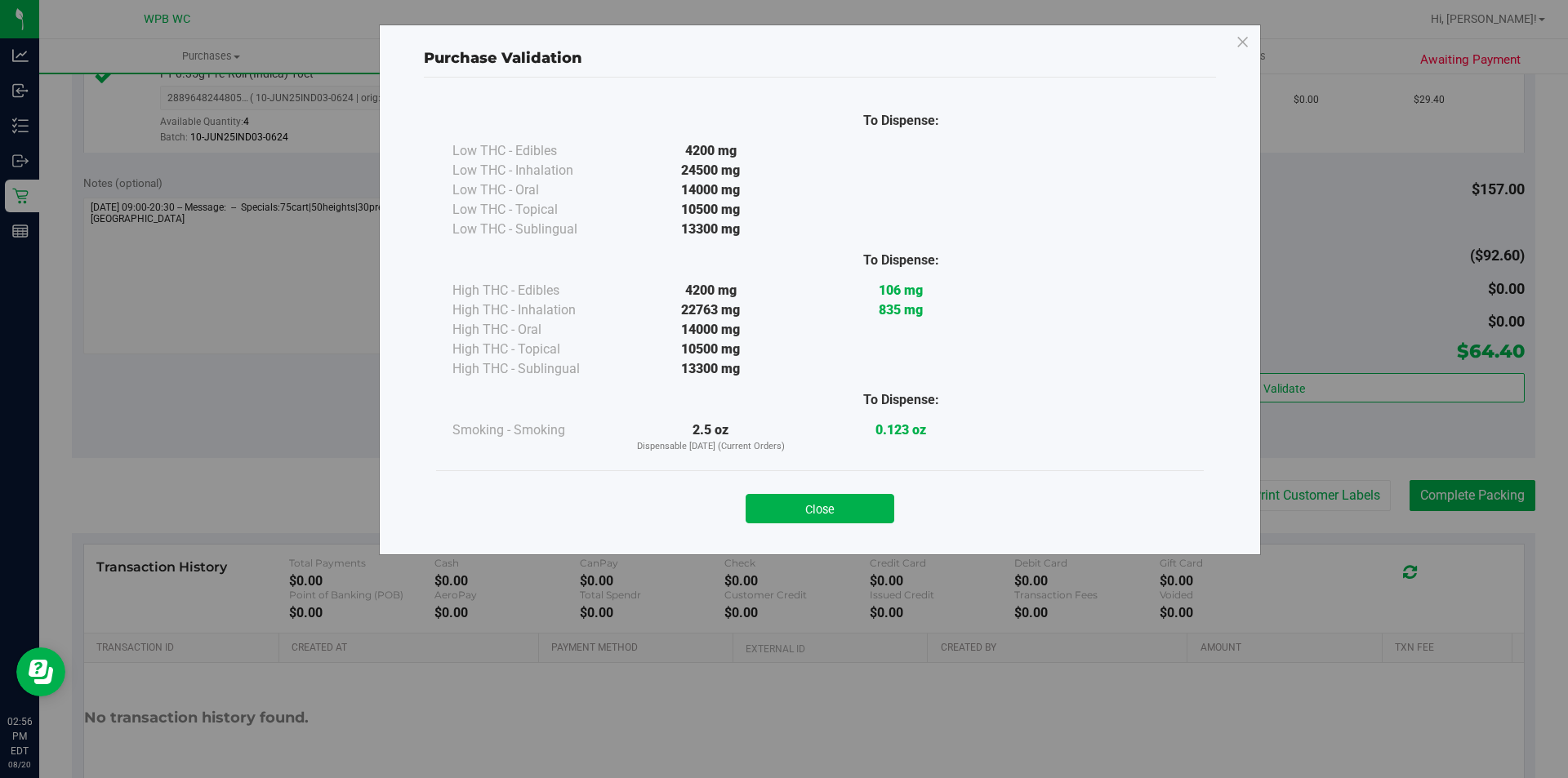
click at [842, 506] on button "Close" at bounding box center [820, 509] width 148 height 30
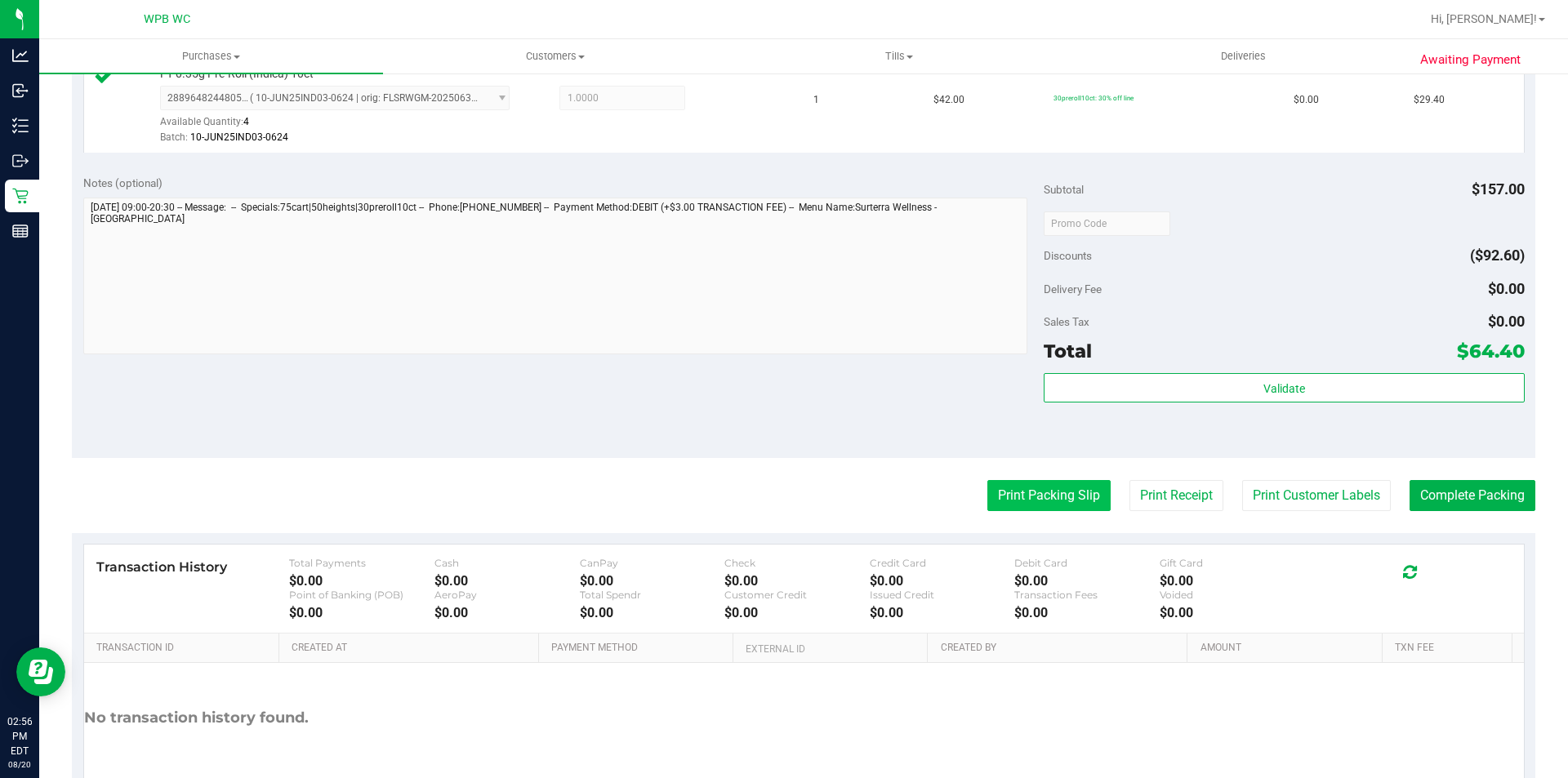
click at [1067, 495] on button "Print Packing Slip" at bounding box center [1048, 495] width 124 height 31
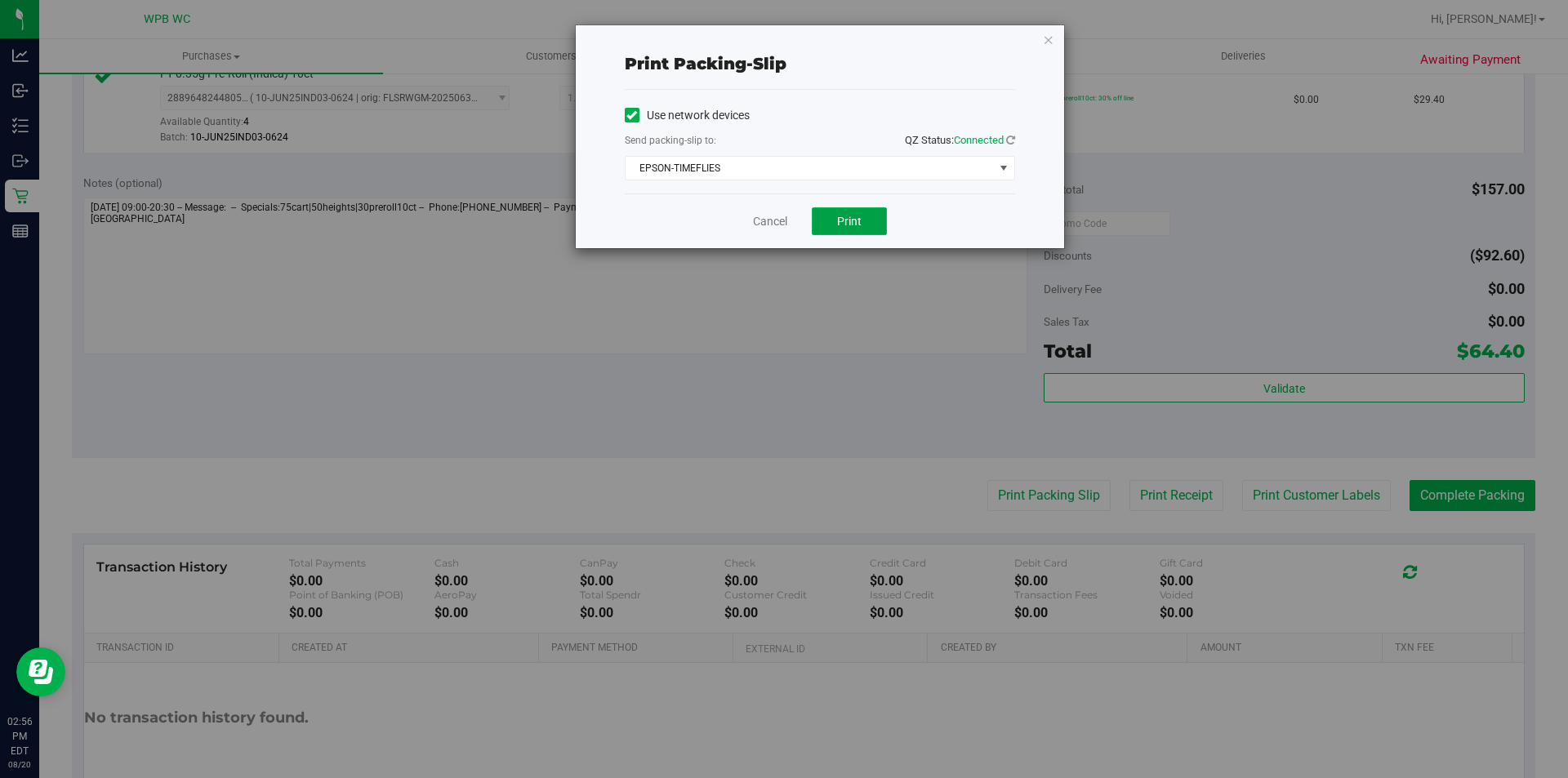
click at [848, 227] on span "Print" at bounding box center [848, 221] width 25 height 13
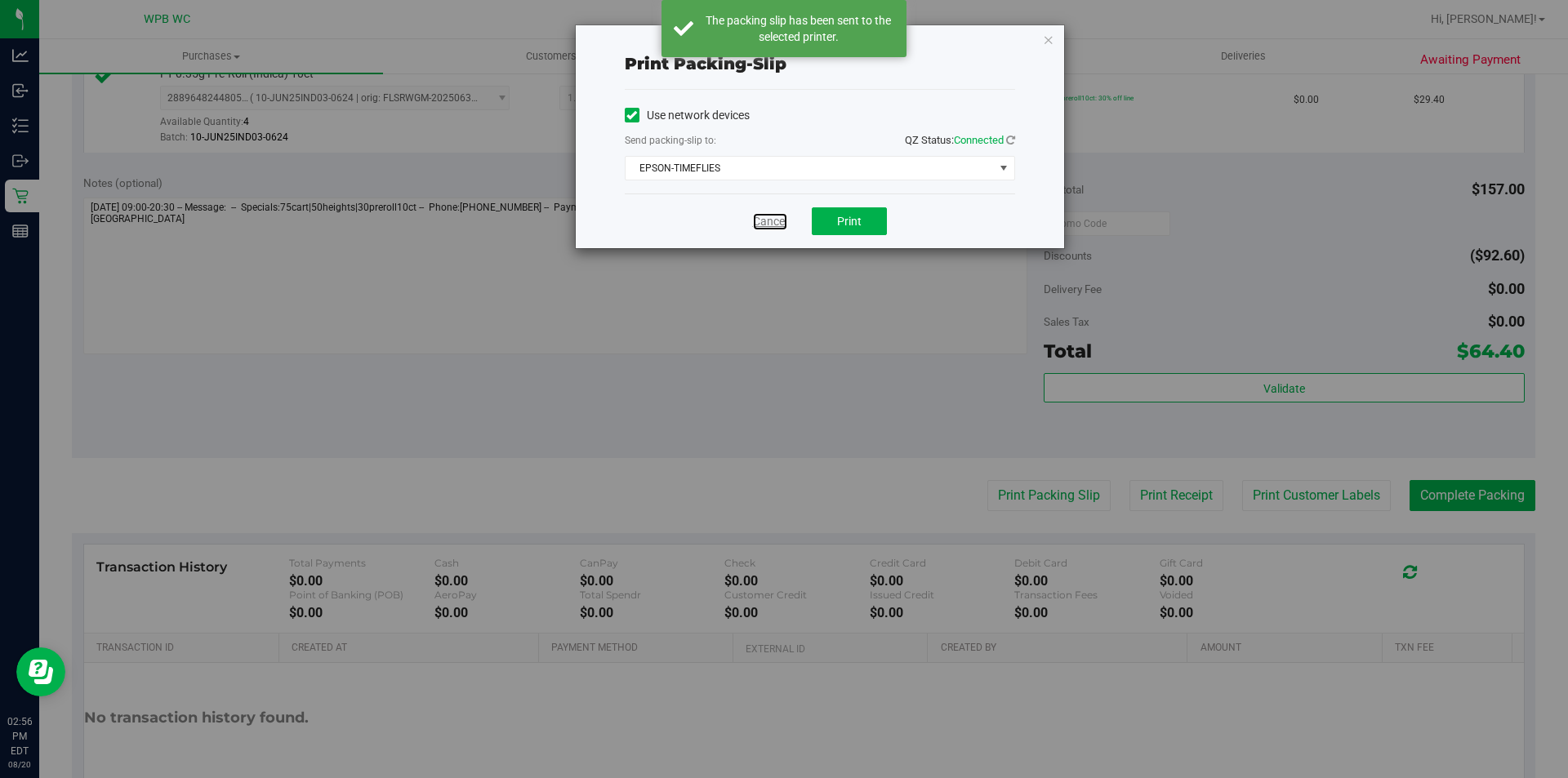
drag, startPoint x: 769, startPoint y: 226, endPoint x: 791, endPoint y: 230, distance: 22.4
click at [770, 226] on link "Cancel" at bounding box center [770, 221] width 35 height 17
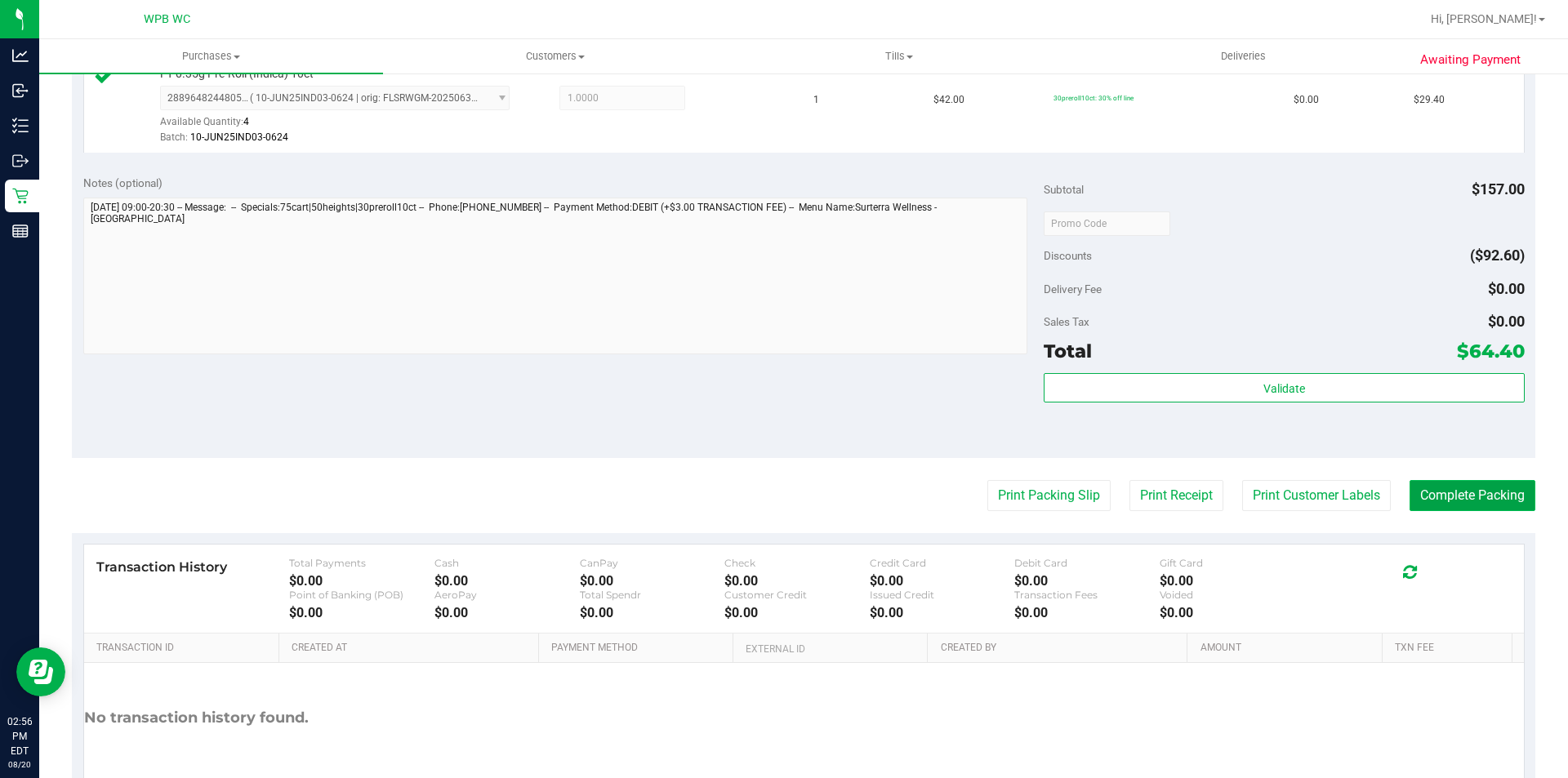
click at [1460, 508] on button "Complete Packing" at bounding box center [1472, 495] width 126 height 31
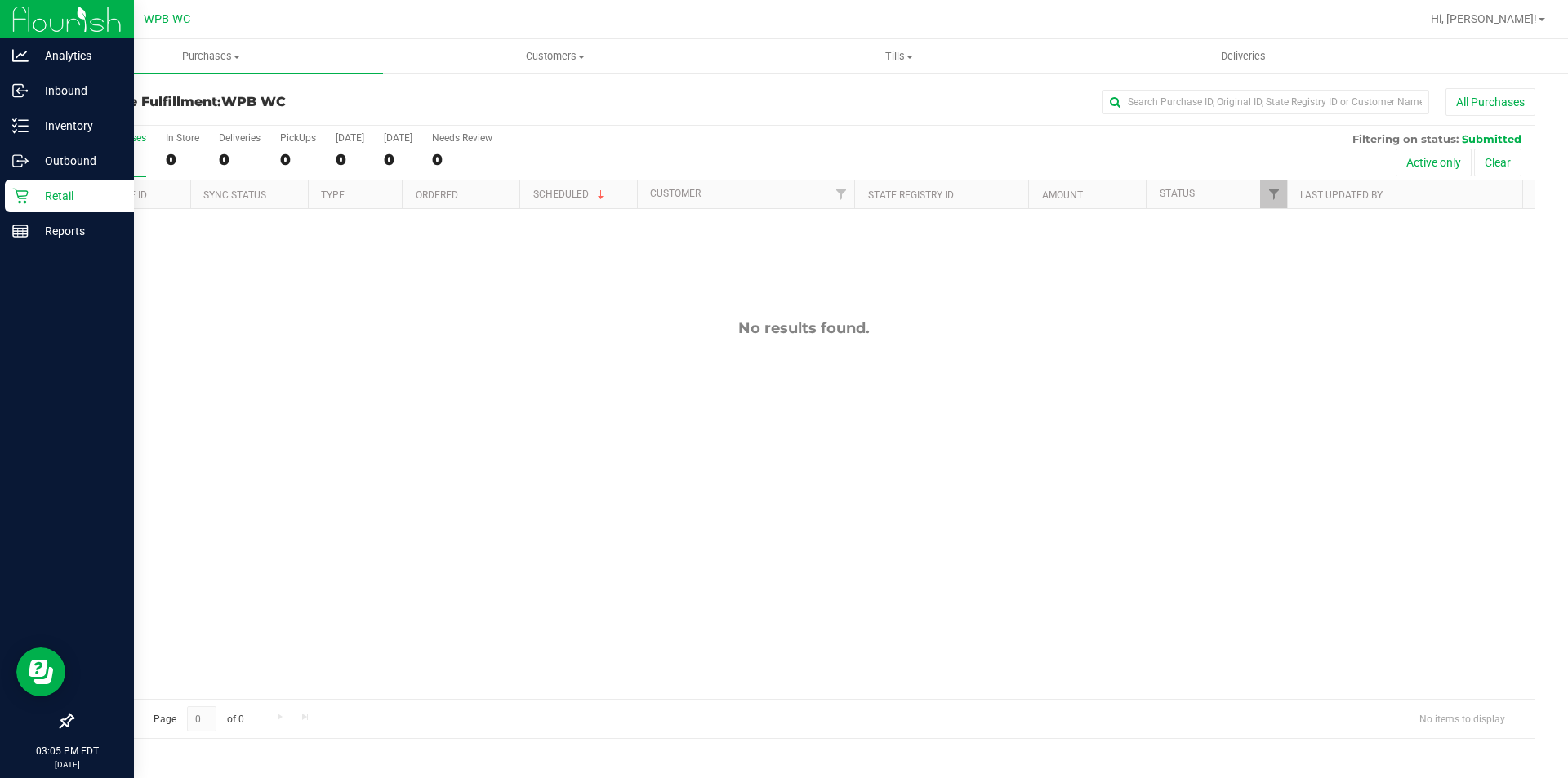
click at [61, 199] on p "Retail" at bounding box center [77, 196] width 98 height 20
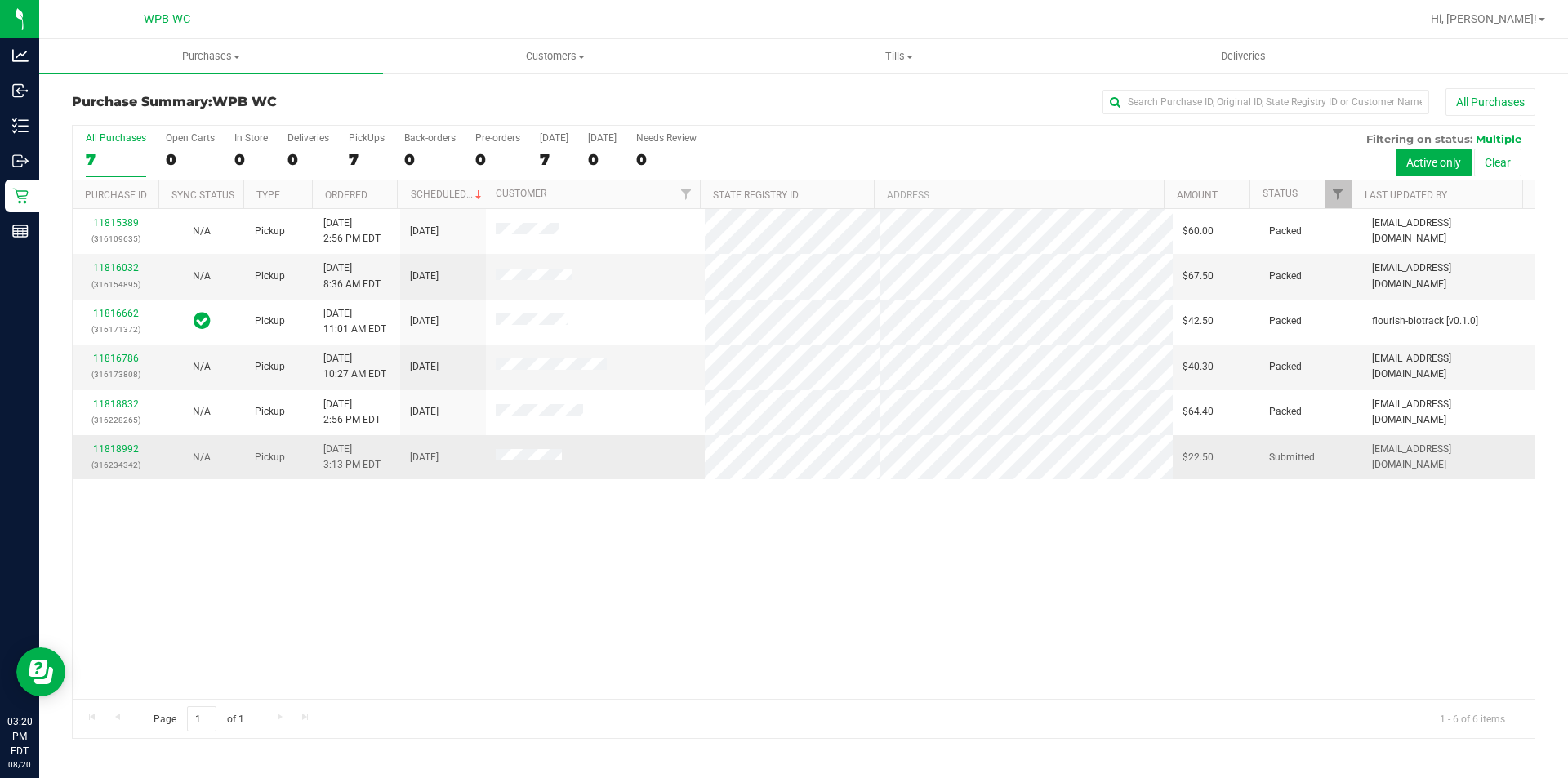
click at [119, 441] on div "11818992 (316234342)" at bounding box center [115, 456] width 66 height 31
click at [123, 450] on link "11818992" at bounding box center [116, 449] width 46 height 12
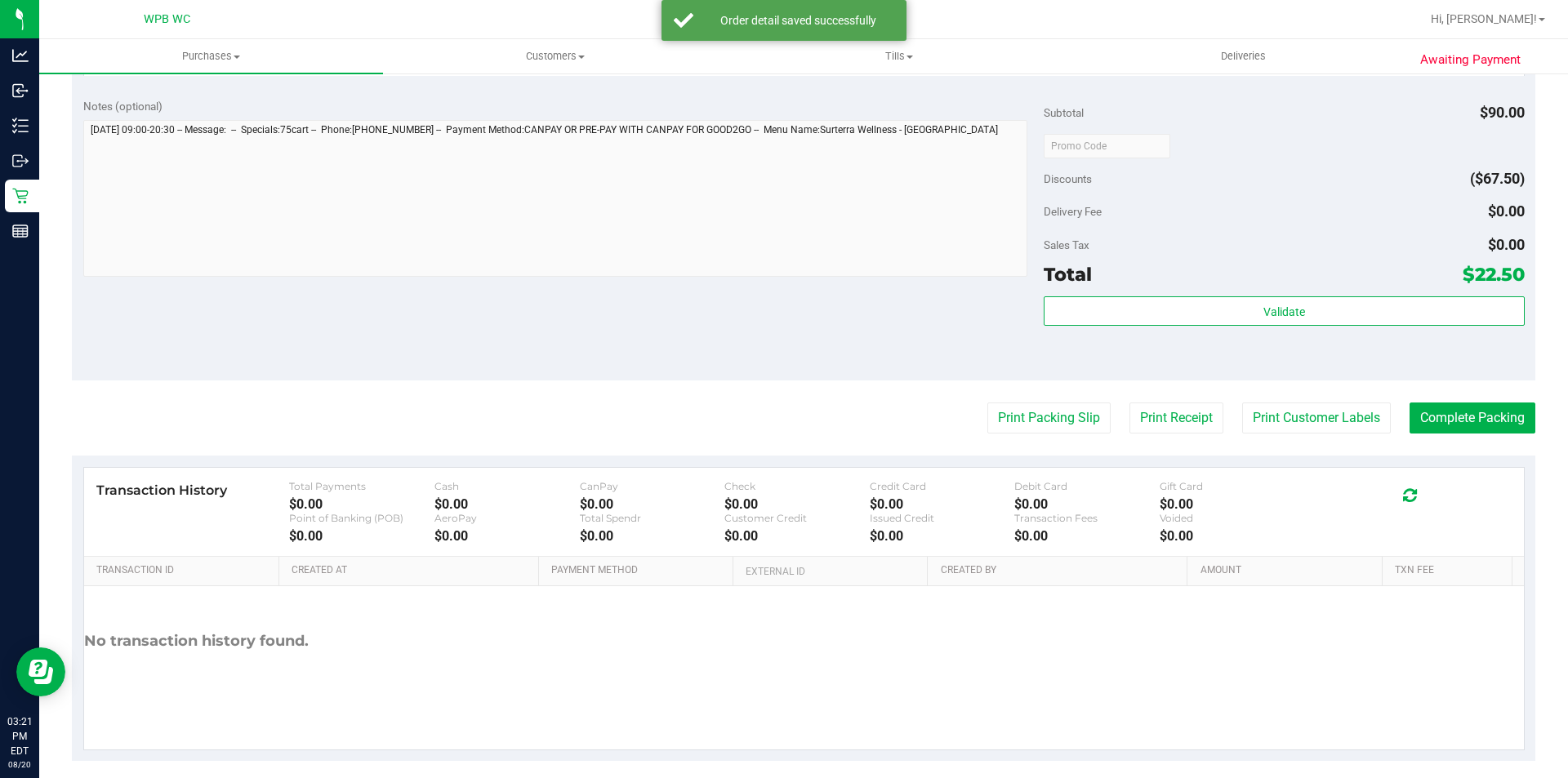
scroll to position [557, 0]
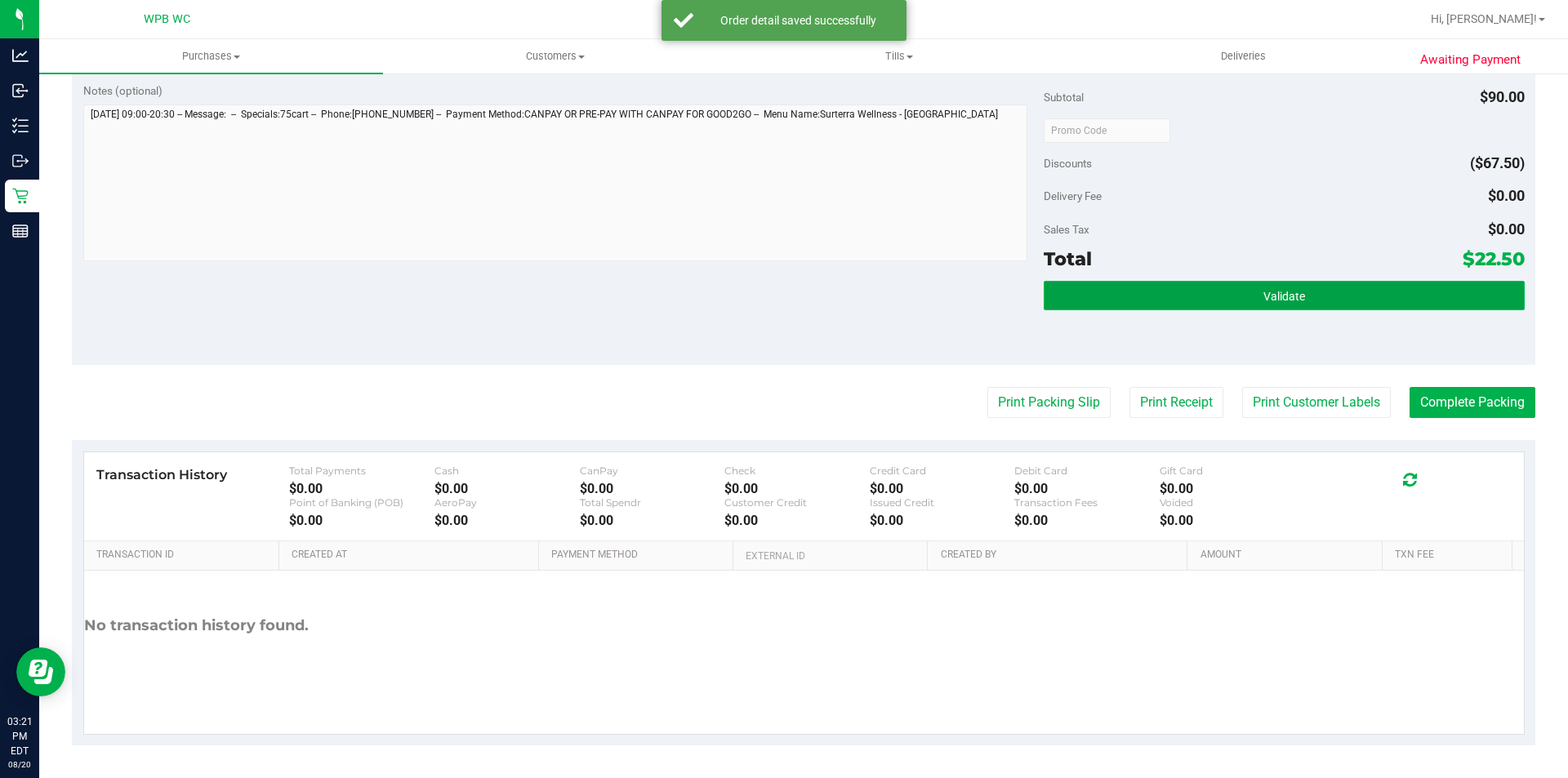
click at [1208, 307] on button "Validate" at bounding box center [1283, 296] width 480 height 30
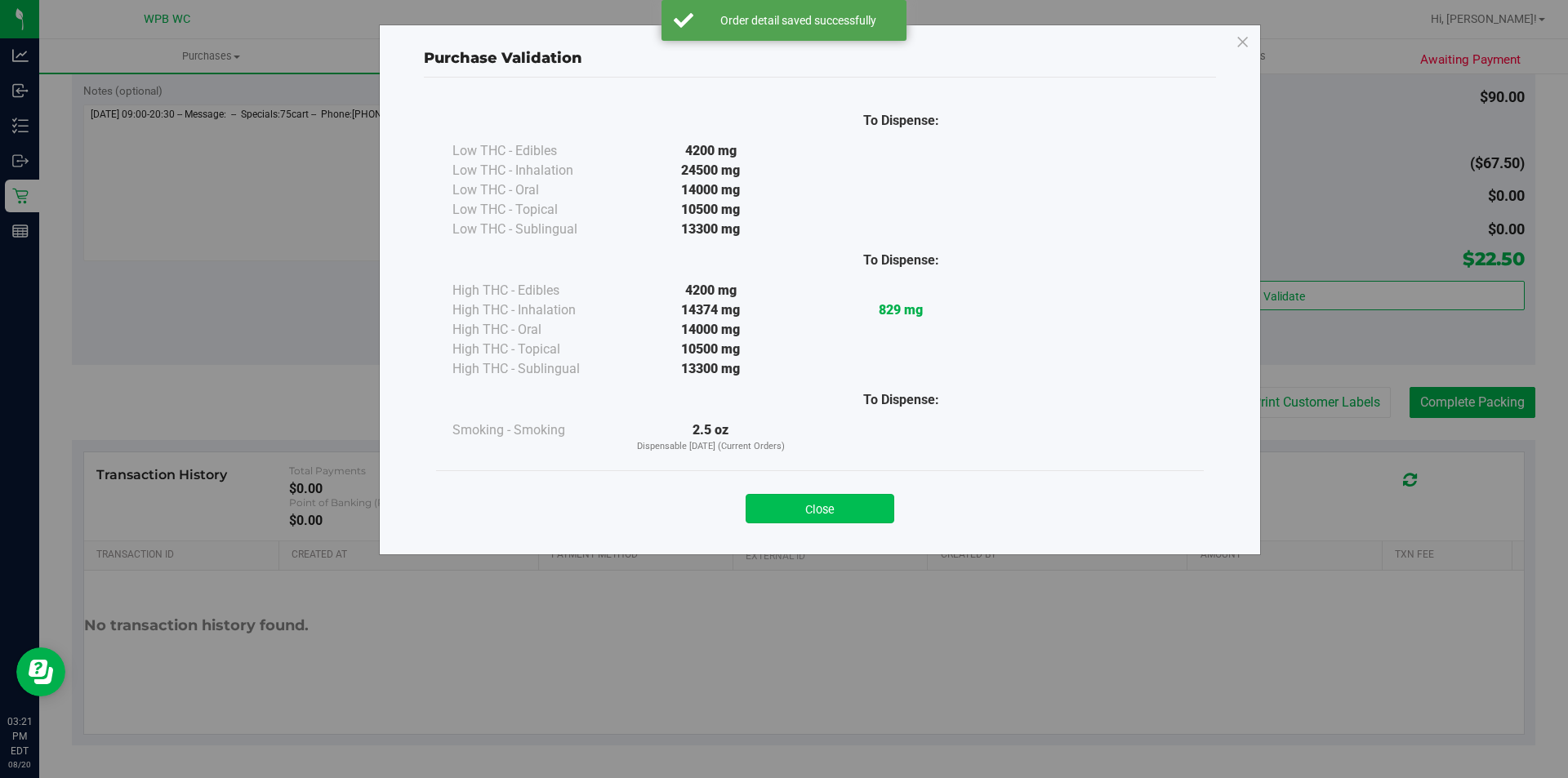
click at [823, 505] on button "Close" at bounding box center [820, 509] width 148 height 30
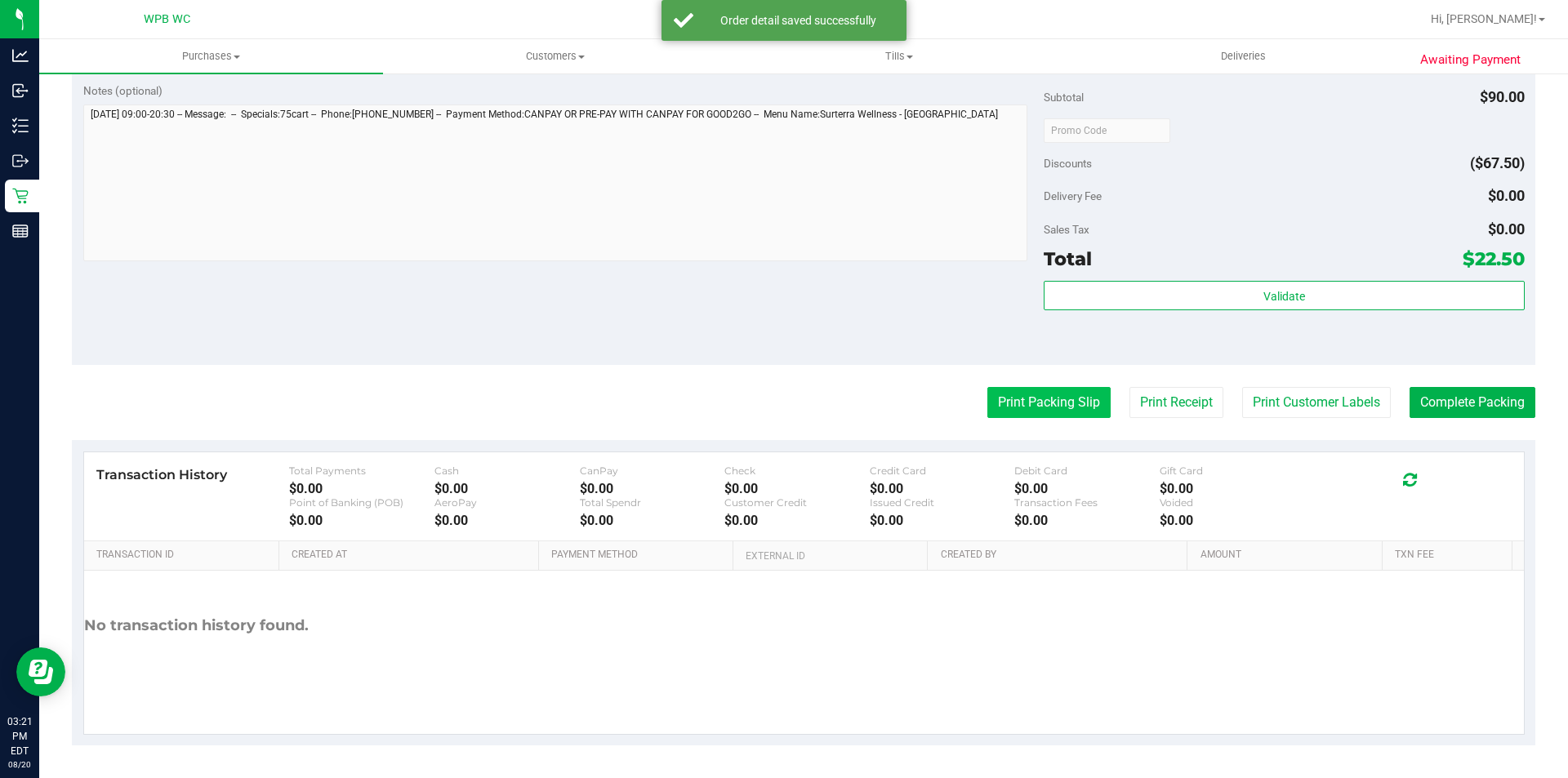
click at [997, 391] on button "Print Packing Slip" at bounding box center [1048, 402] width 124 height 31
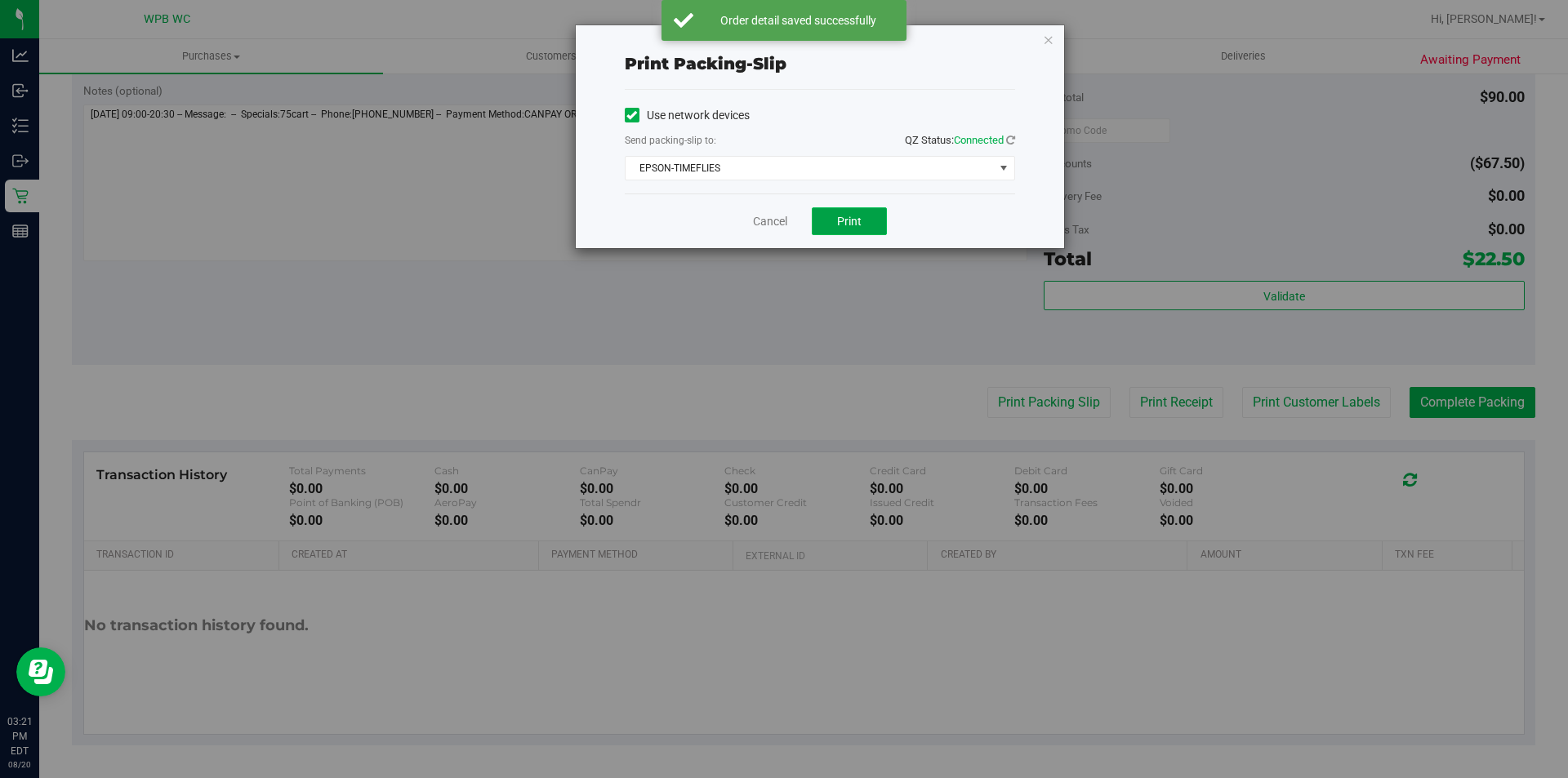
click at [833, 230] on button "Print" at bounding box center [849, 222] width 75 height 28
click at [768, 213] on link "Cancel" at bounding box center [770, 221] width 35 height 17
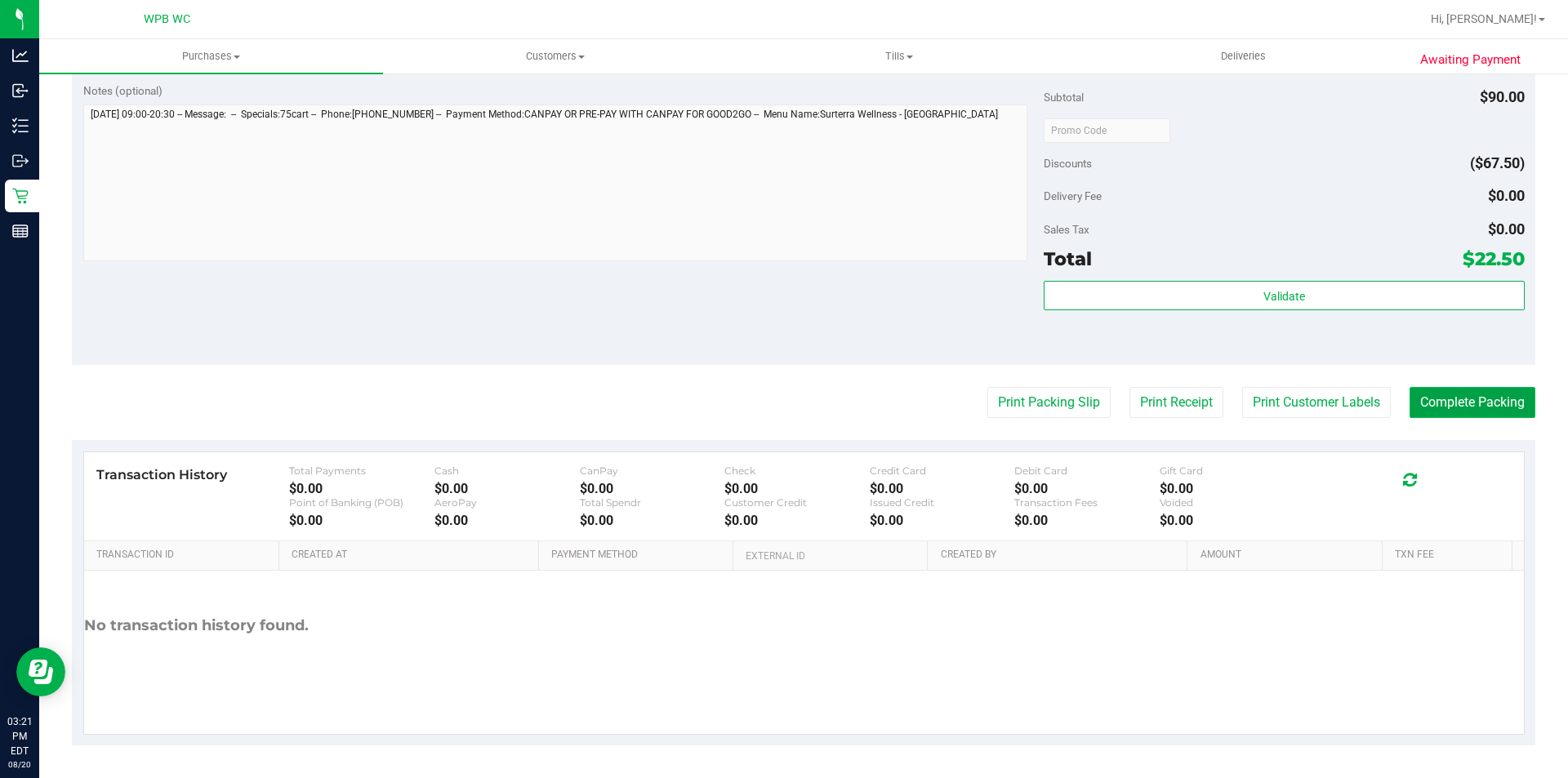
click at [1449, 399] on button "Complete Packing" at bounding box center [1472, 402] width 126 height 31
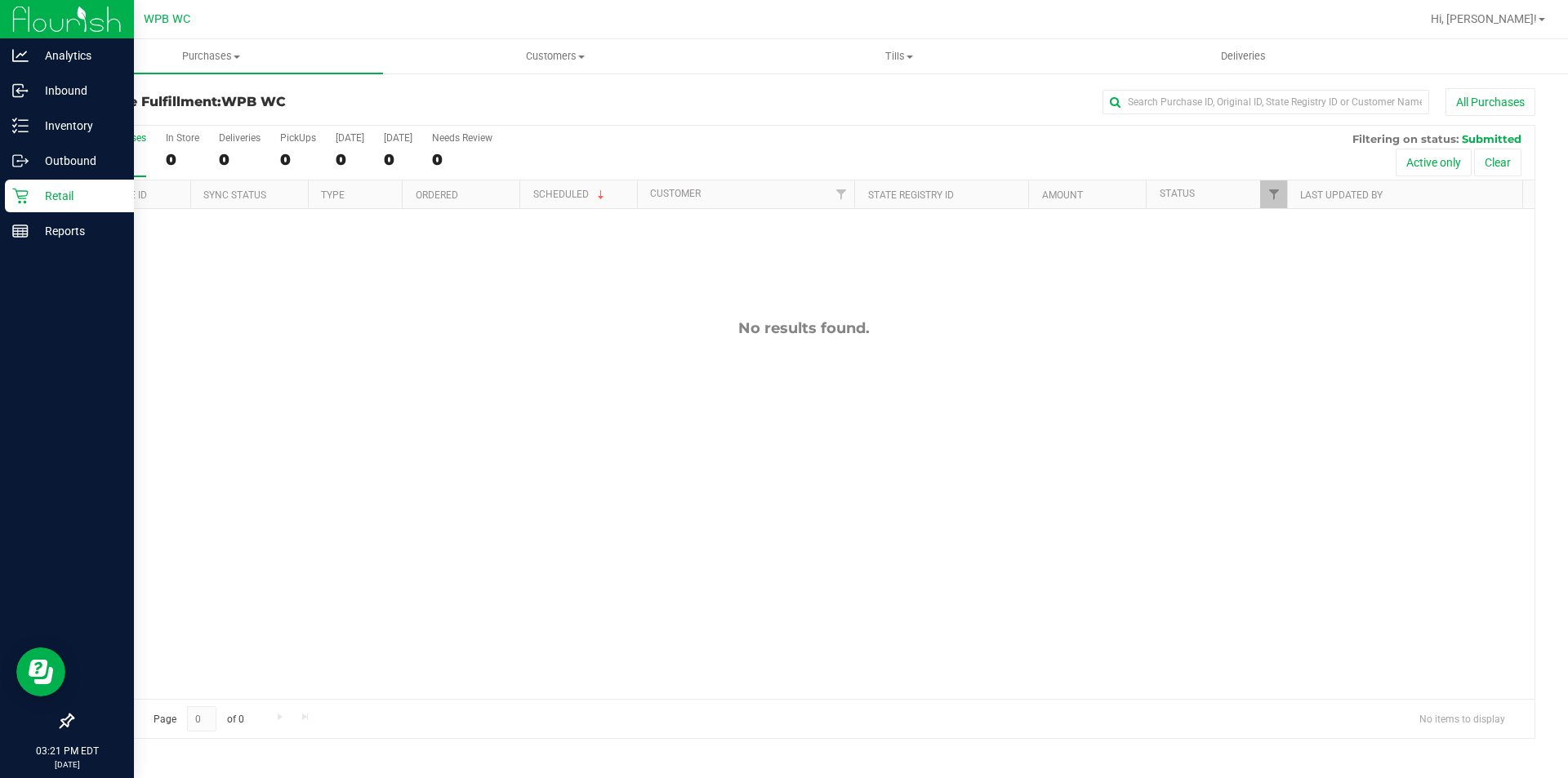
click at [36, 196] on p "Retail" at bounding box center [77, 196] width 98 height 20
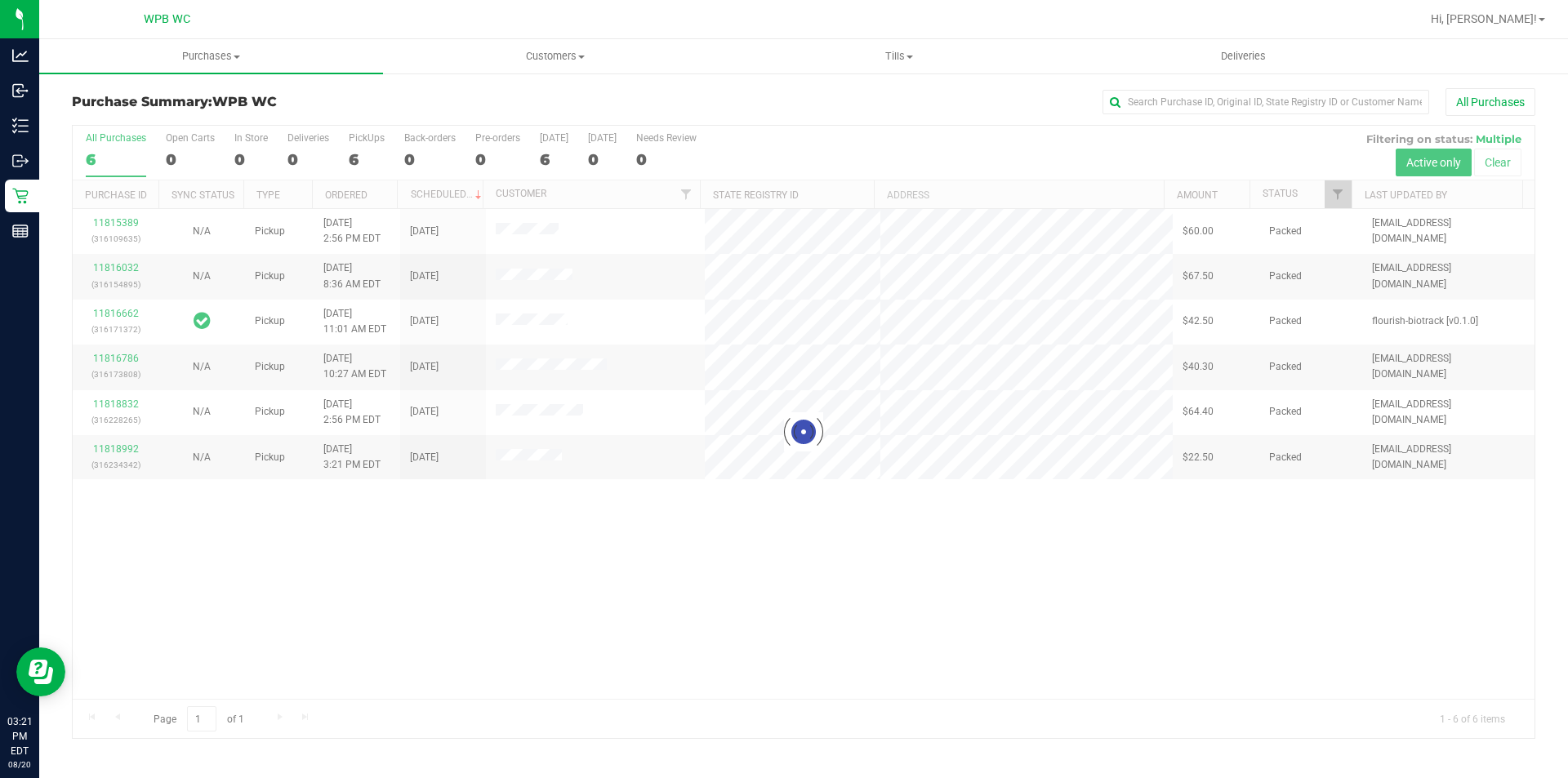
click at [1192, 585] on div at bounding box center [803, 432] width 1461 height 613
